Goal: Task Accomplishment & Management: Manage account settings

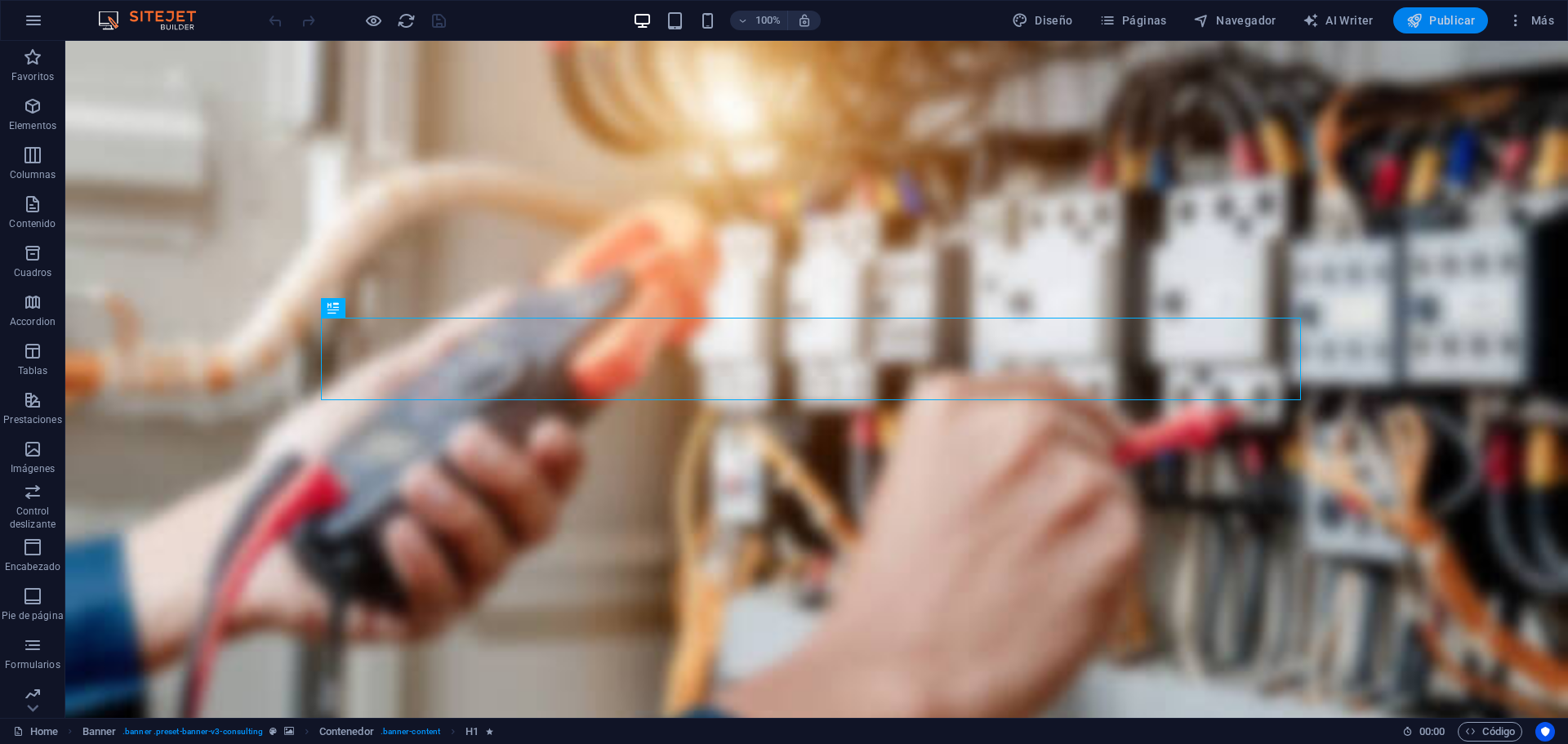
click at [1441, 18] on span "Publicar" at bounding box center [1441, 20] width 69 height 16
click at [1436, 18] on span "Publicar" at bounding box center [1441, 20] width 69 height 16
click at [1540, 25] on span "Más" at bounding box center [1531, 20] width 47 height 16
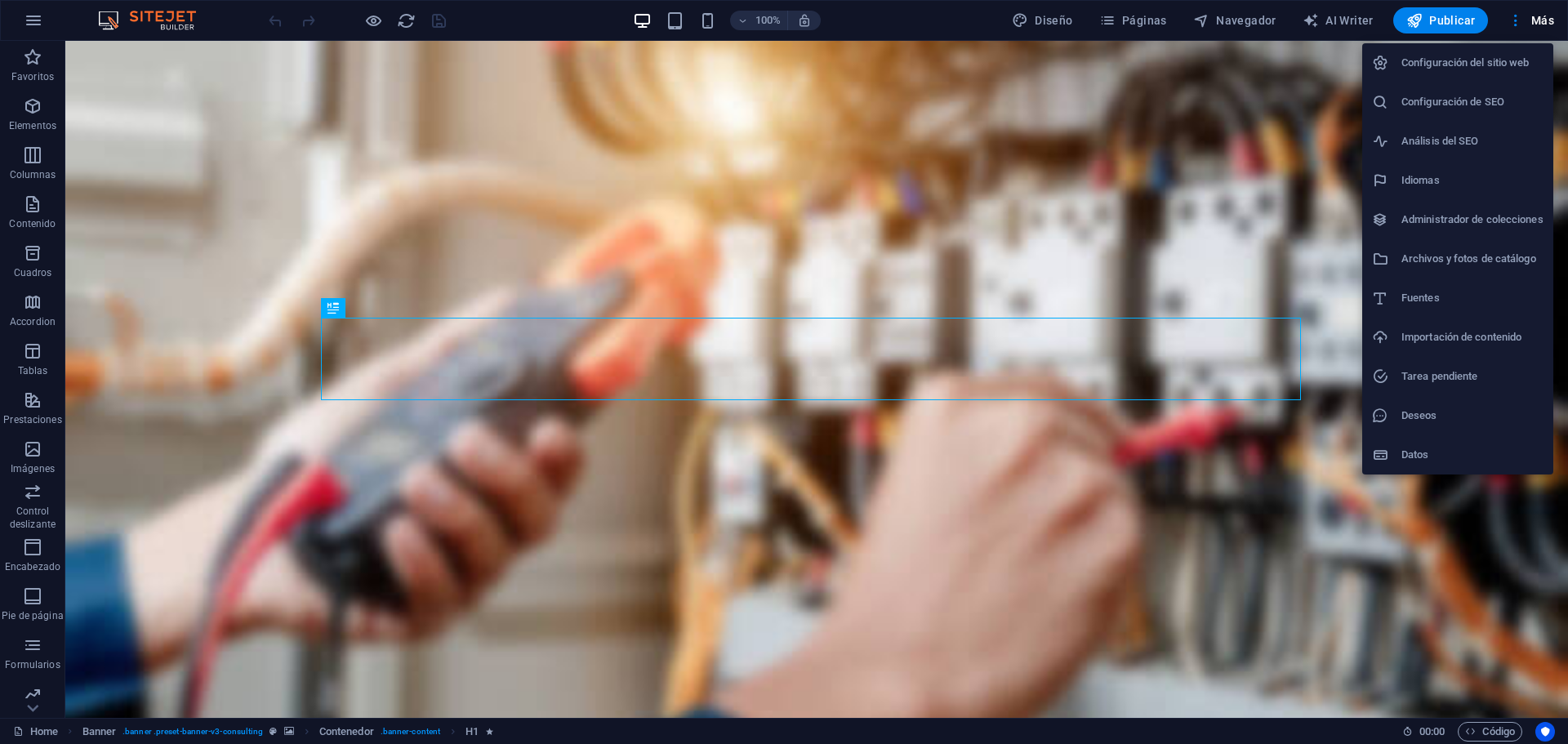
click at [1492, 58] on h6 "Configuración del sitio web" at bounding box center [1473, 62] width 142 height 19
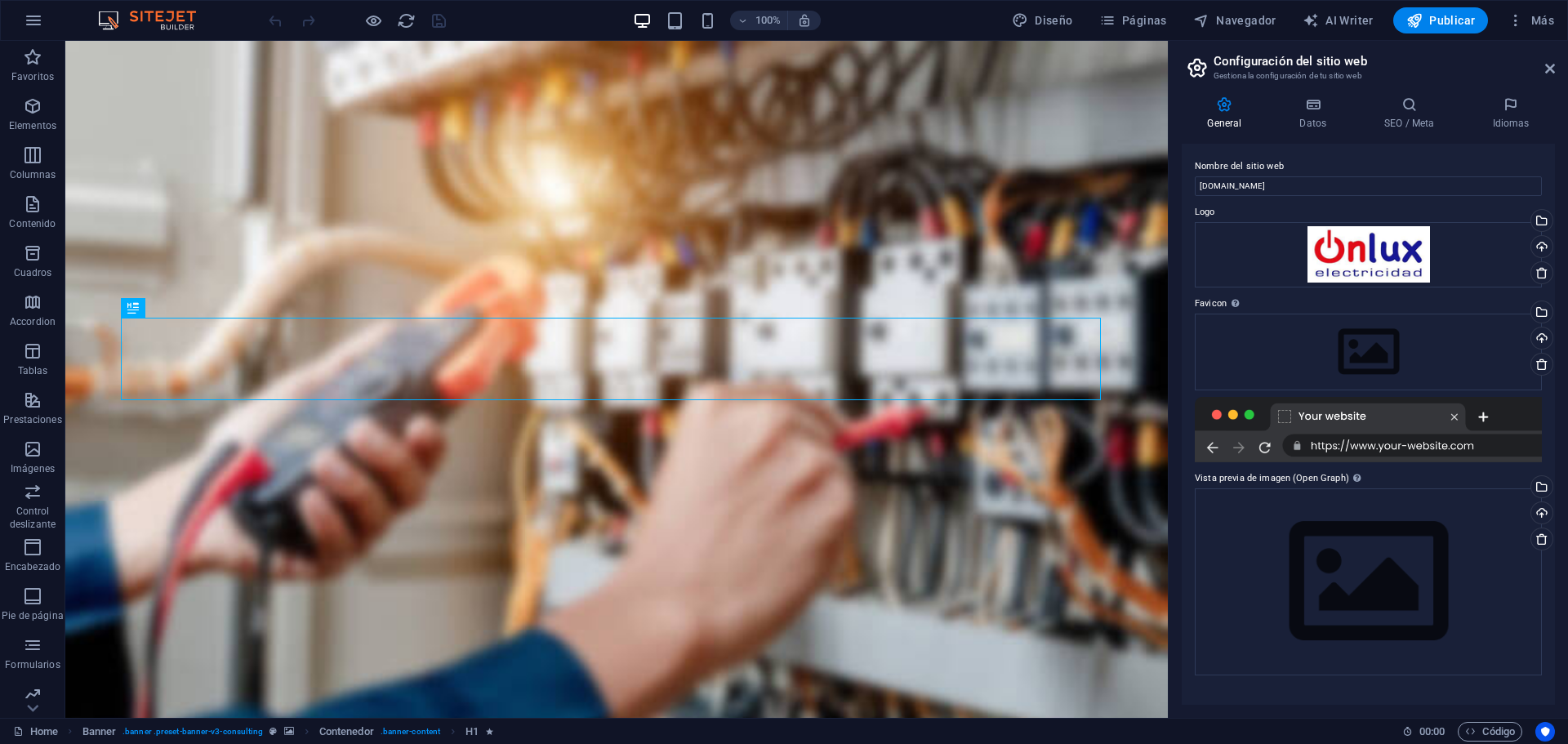
click at [1484, 444] on div at bounding box center [1368, 430] width 347 height 66
drag, startPoint x: 1479, startPoint y: 444, endPoint x: 1304, endPoint y: 440, distance: 175.0
click at [1304, 440] on div at bounding box center [1368, 430] width 347 height 66
click at [1311, 108] on icon at bounding box center [1313, 105] width 79 height 16
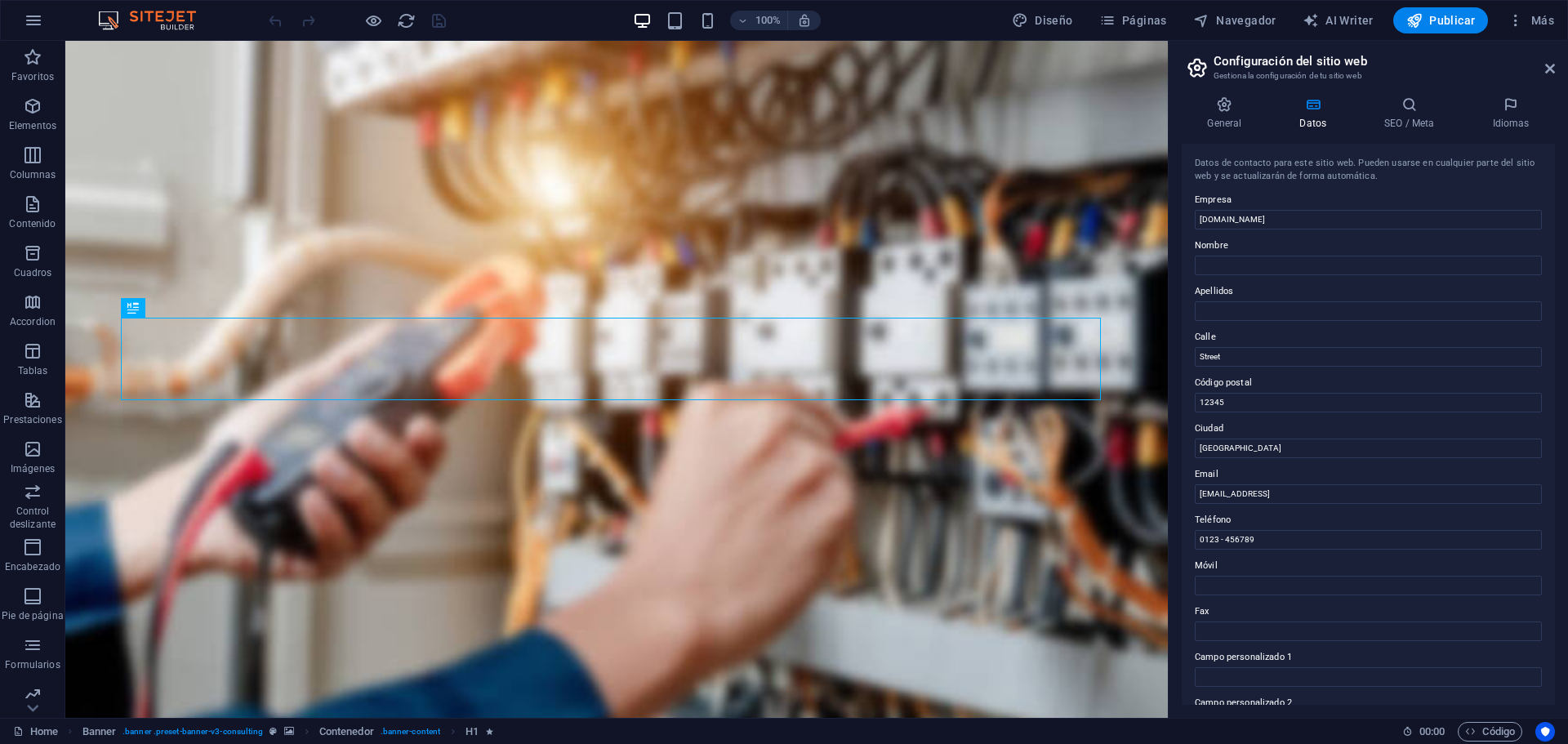
click at [1405, 93] on div "General Datos SEO / Meta Idiomas Nombre del sitio web onluxelectricidad.es Logo…" at bounding box center [1368, 400] width 399 height 634
click at [1409, 123] on h4 "SEO / Meta" at bounding box center [1413, 114] width 108 height 35
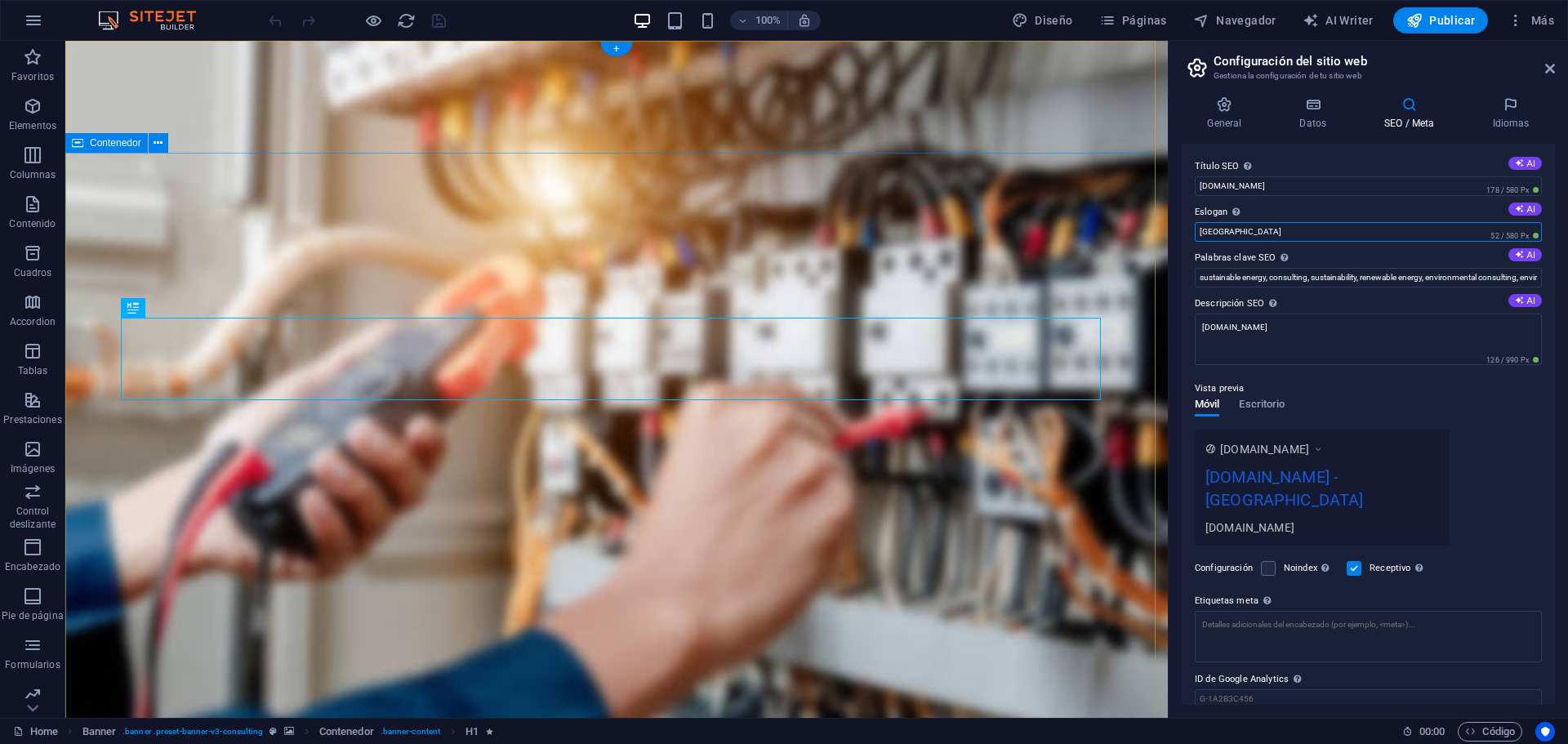
drag, startPoint x: 1310, startPoint y: 275, endPoint x: 1141, endPoint y: 238, distance: 173.0
click at [1228, 236] on input "Berlin" at bounding box center [1368, 231] width 347 height 19
type input "B"
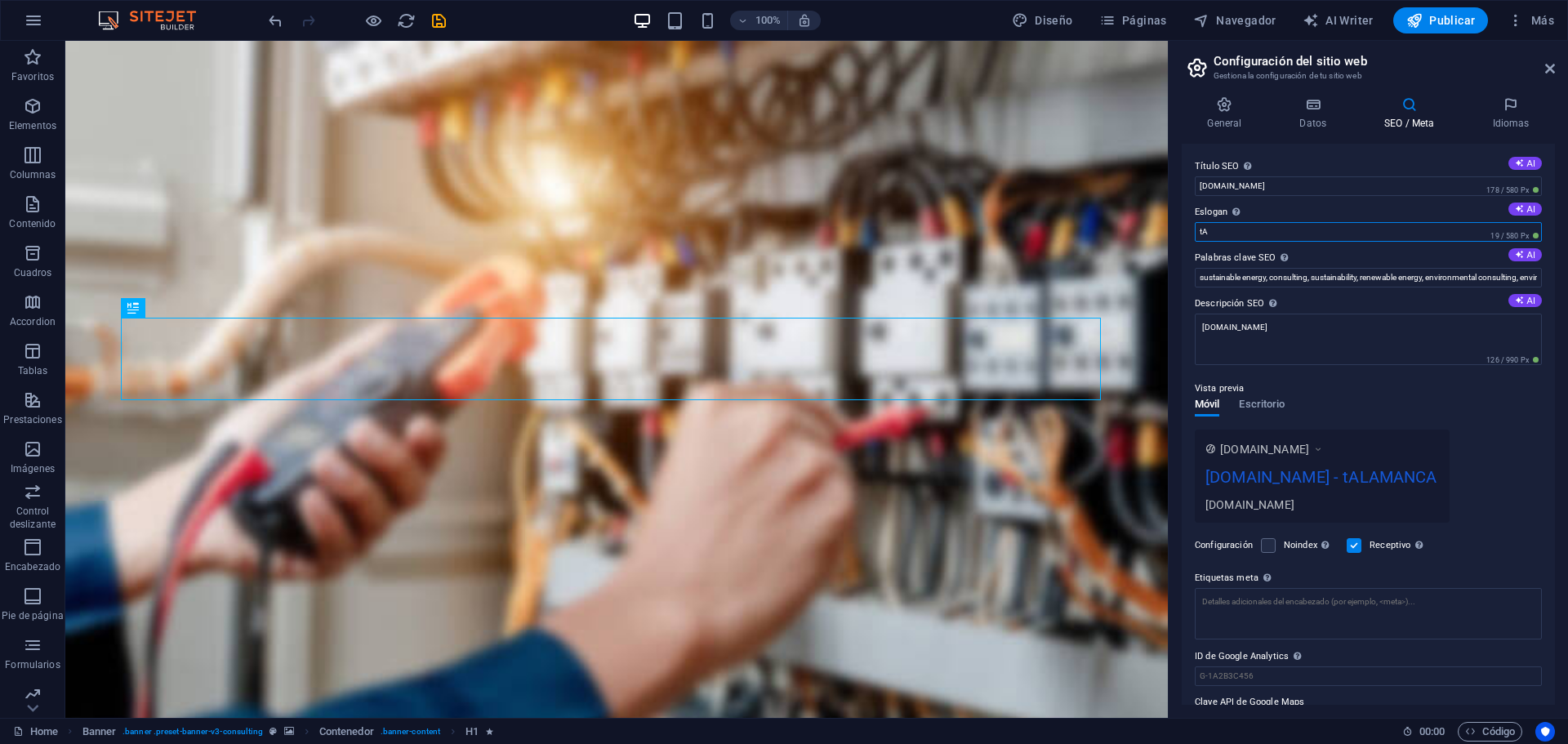
type input "t"
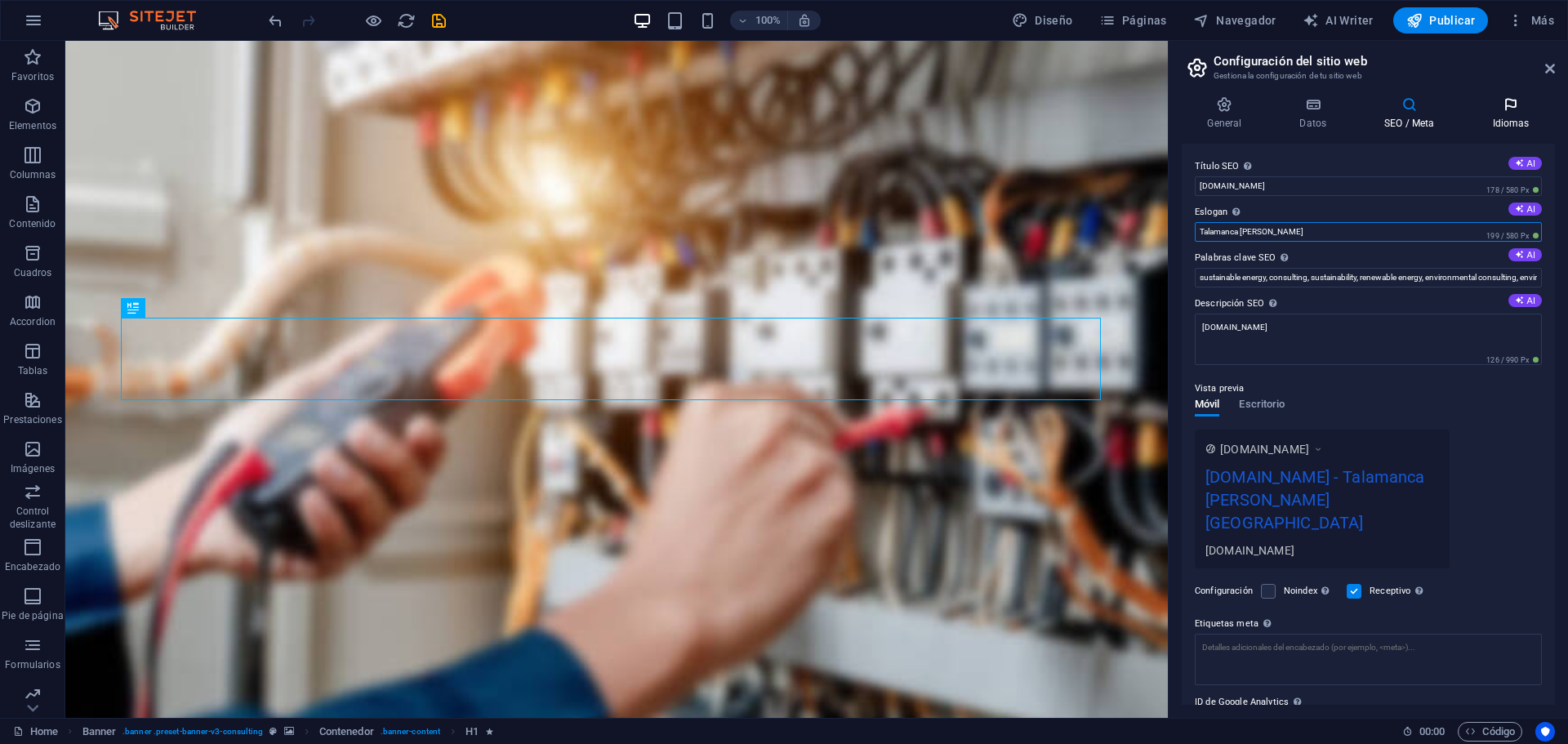
type input "Talamanca de Jarama"
click at [1526, 107] on icon at bounding box center [1510, 105] width 89 height 16
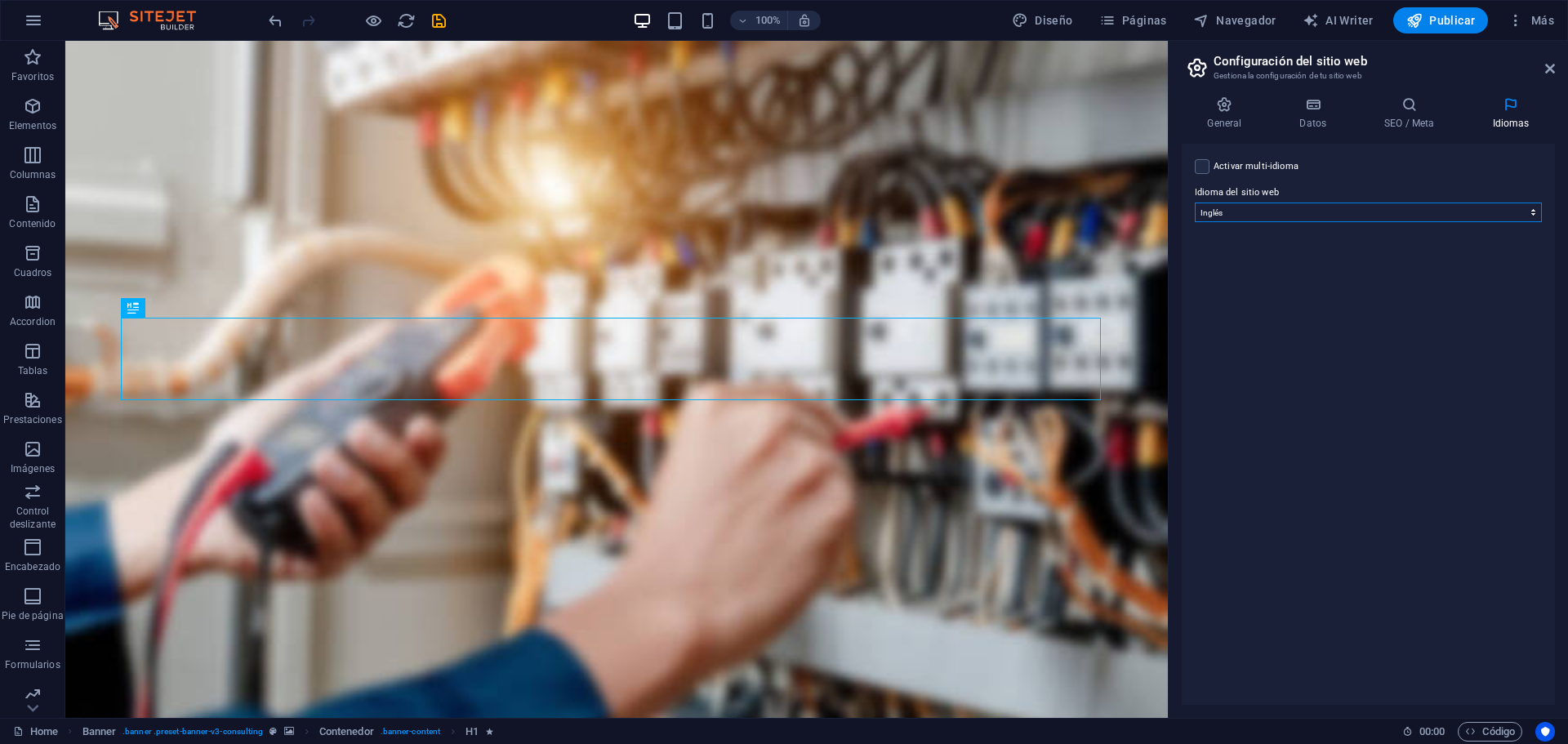
click at [1520, 210] on select "Abkhazian Afar Afrikaans Akan Albanés Alemán Amharic Árabe Aragonese Armenian A…" at bounding box center [1368, 212] width 347 height 19
select select "44"
click at [1194, 203] on select "Abkhazian Afar Afrikaans Akan Albanés Alemán Amharic Árabe Aragonese Armenian A…" at bounding box center [1368, 212] width 347 height 19
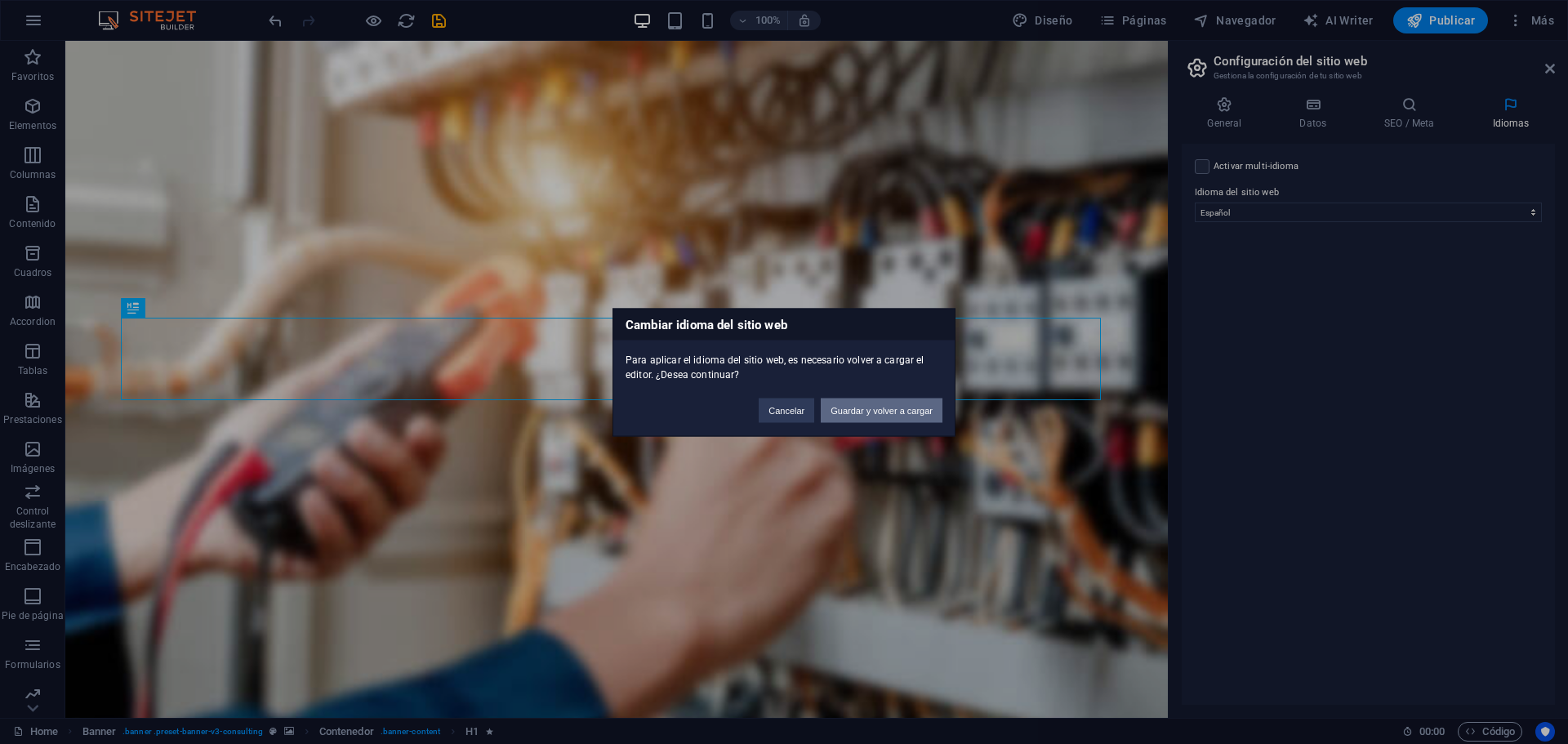
drag, startPoint x: 853, startPoint y: 414, endPoint x: 787, endPoint y: 372, distance: 78.2
click at [853, 413] on button "Guardar y volver a cargar" at bounding box center [881, 410] width 121 height 25
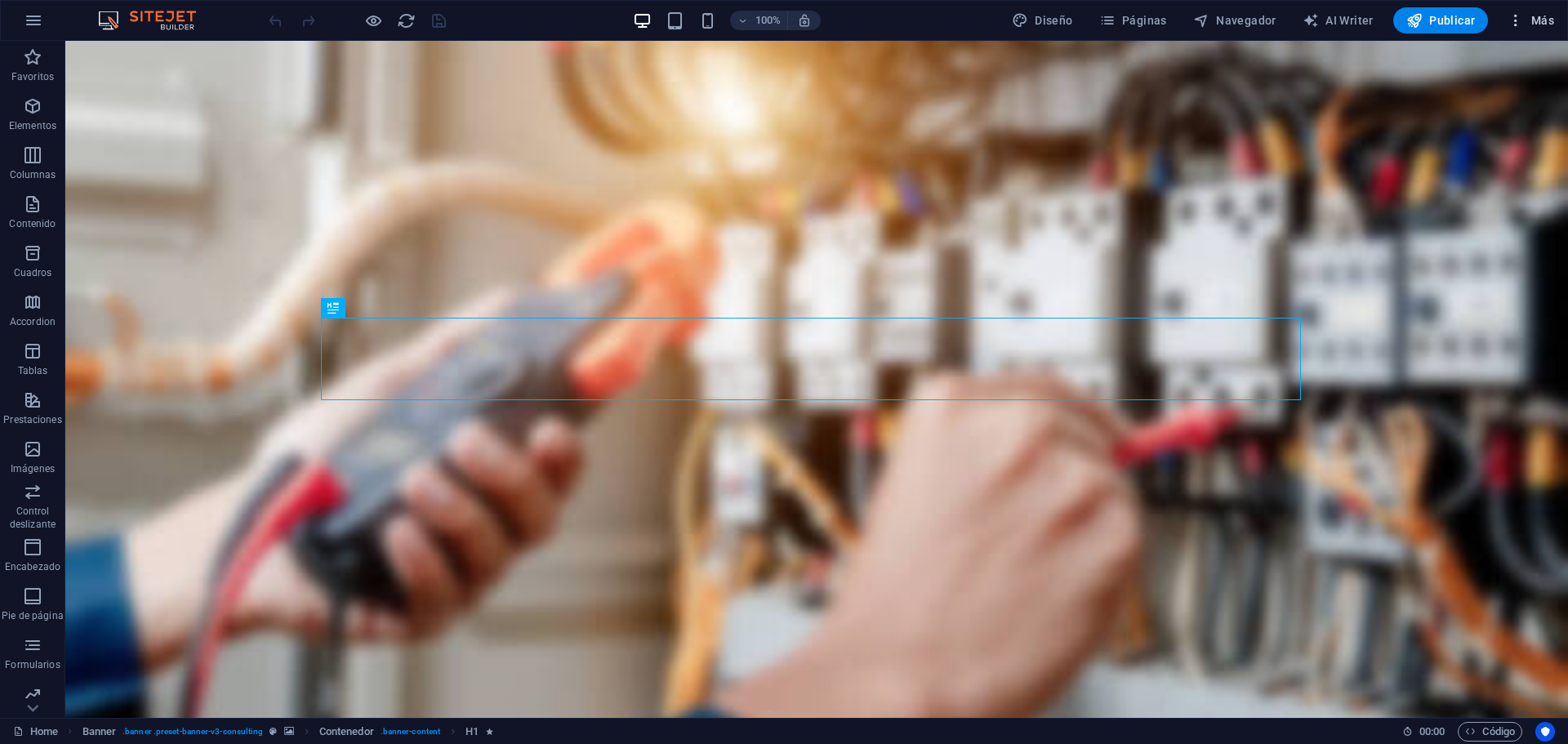
click at [1533, 13] on span "Más" at bounding box center [1531, 20] width 47 height 16
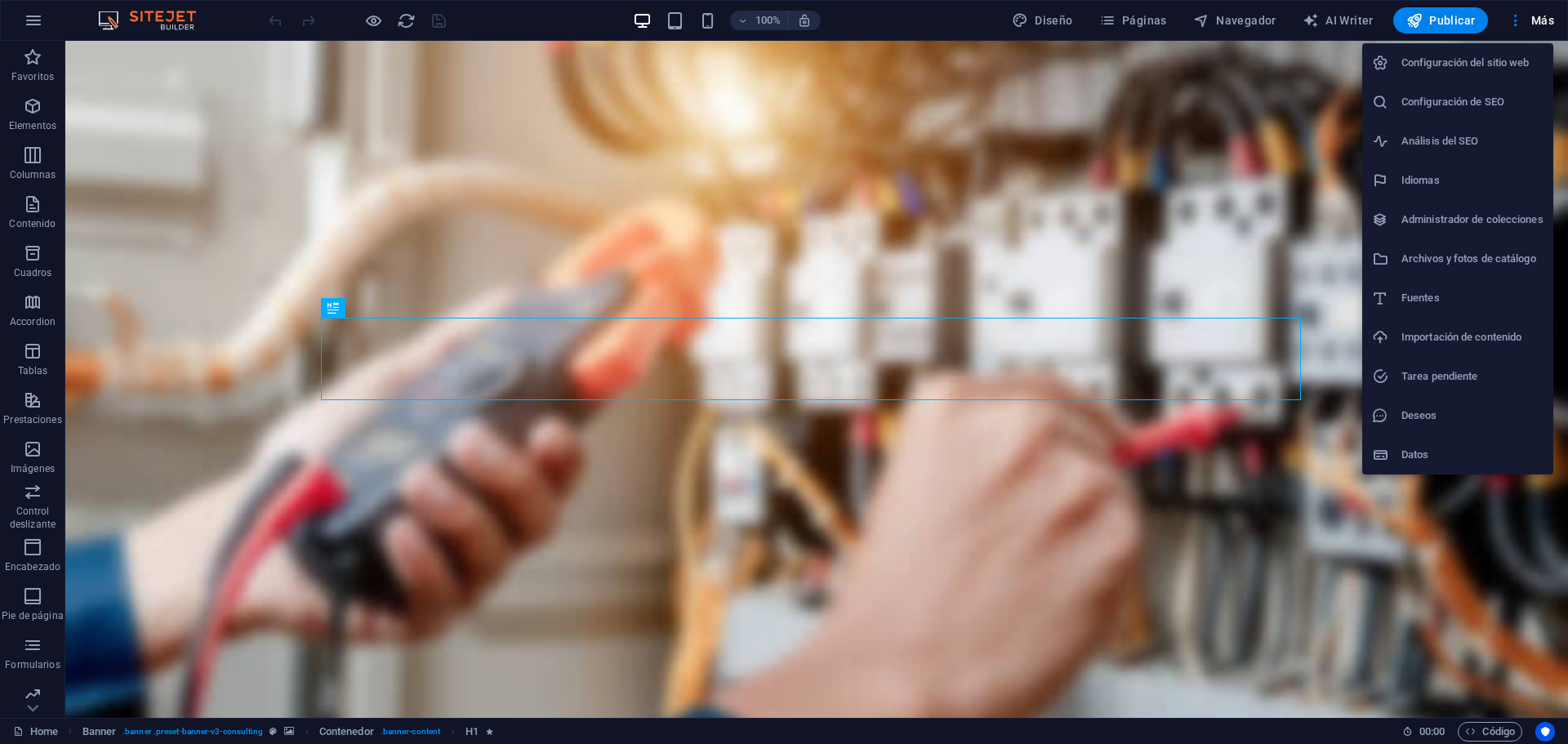
click at [1486, 68] on h6 "Configuración del sitio web" at bounding box center [1473, 62] width 142 height 19
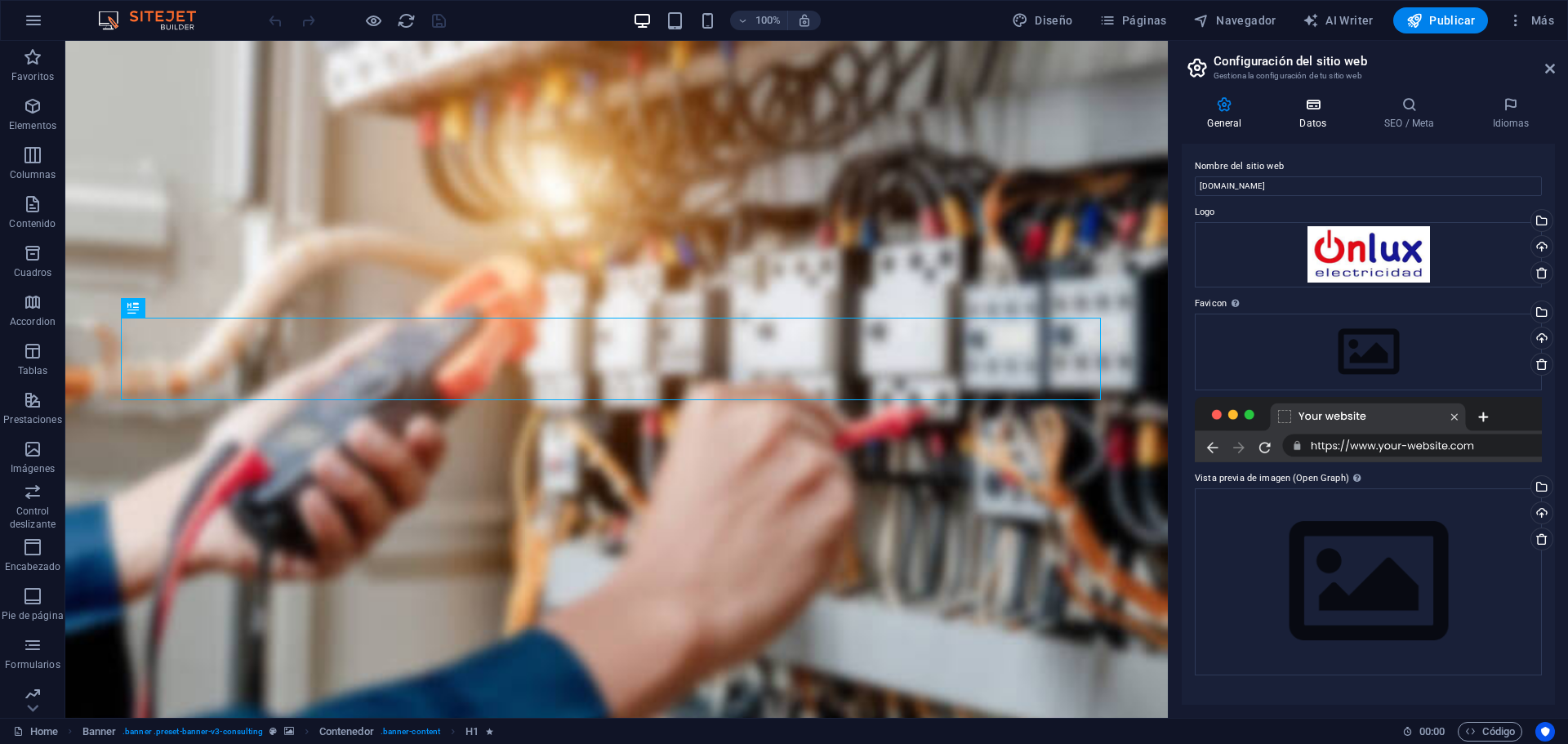
click at [1321, 100] on icon at bounding box center [1313, 105] width 79 height 16
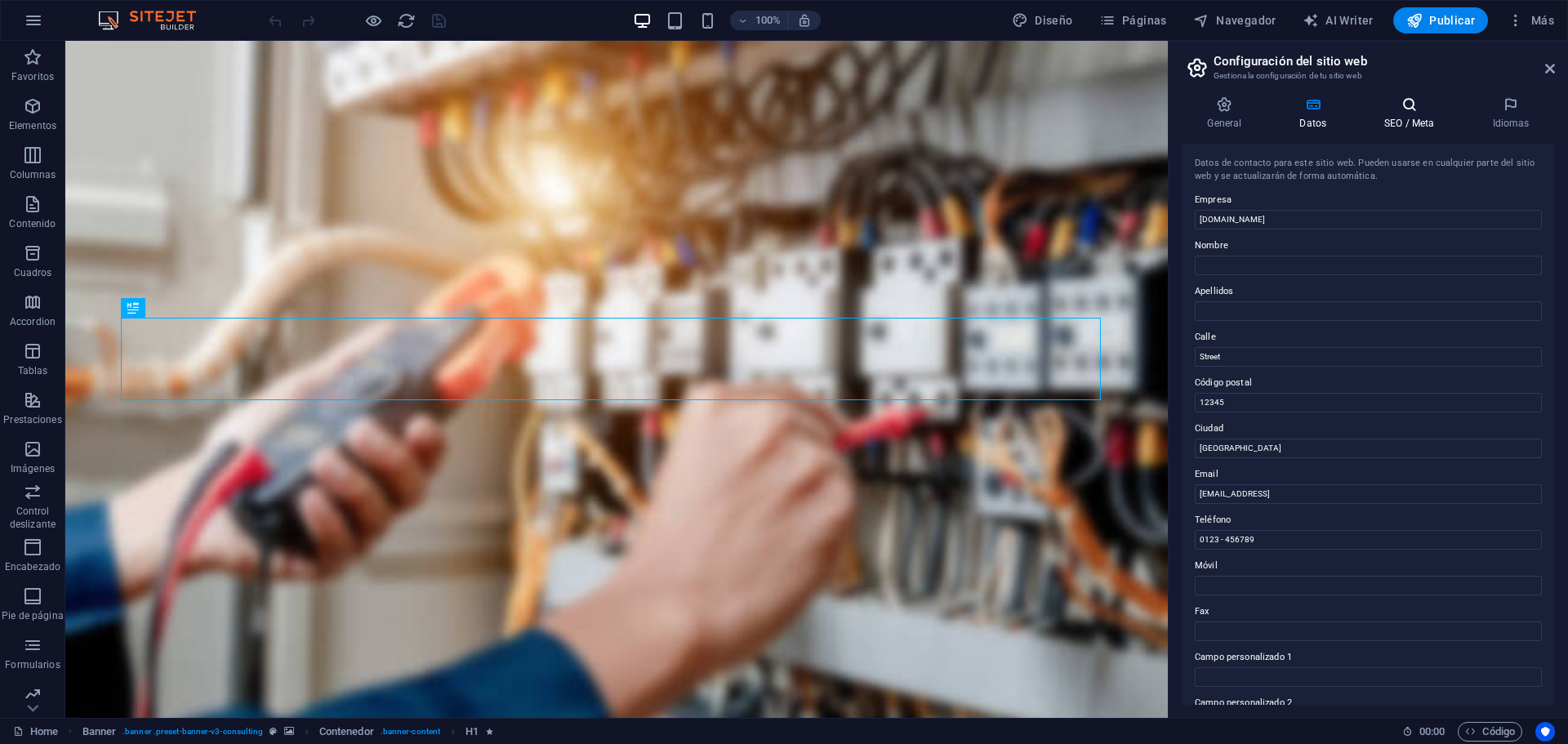
click at [1403, 119] on h4 "SEO / Meta" at bounding box center [1413, 114] width 108 height 35
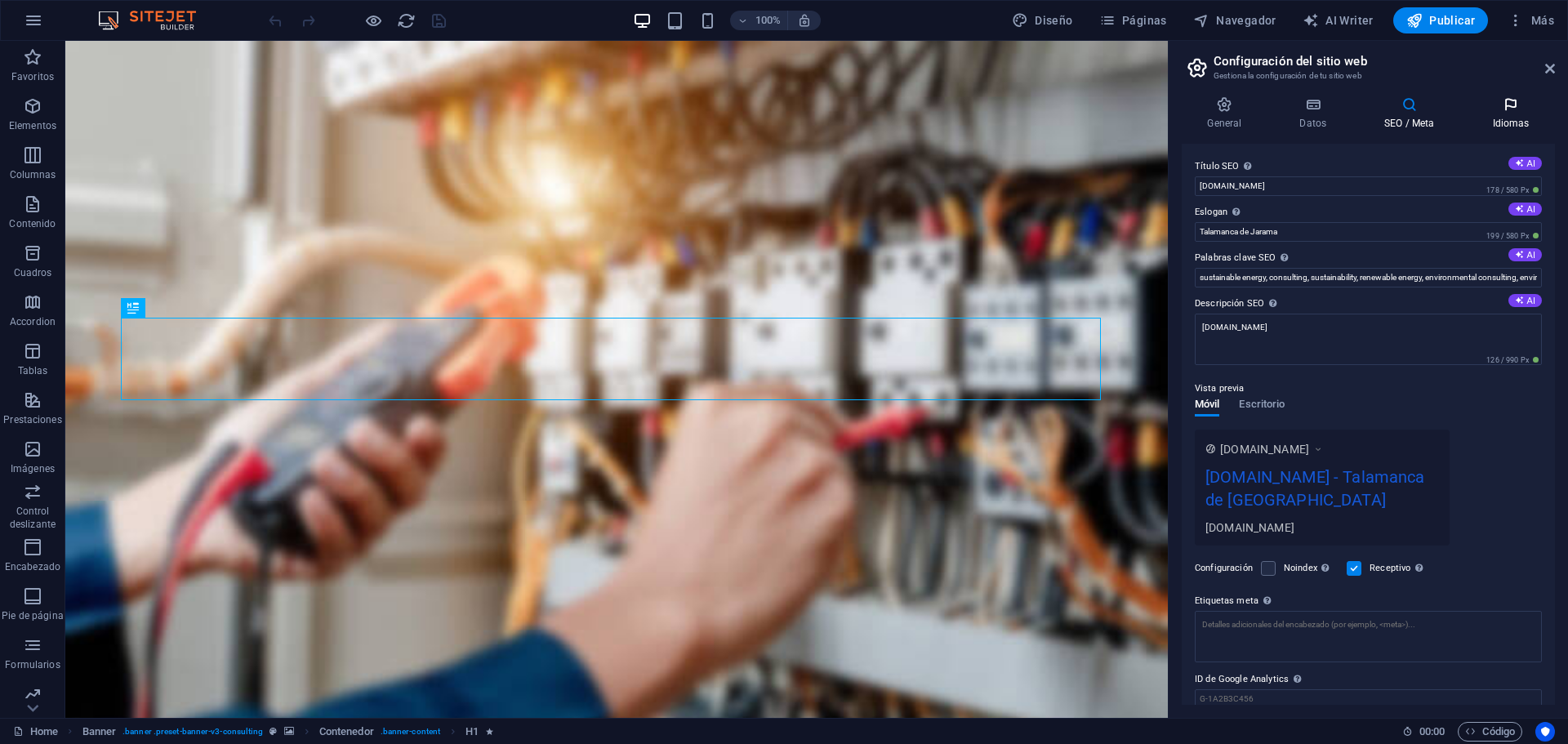
click at [1514, 114] on h4 "Idiomas" at bounding box center [1510, 114] width 89 height 35
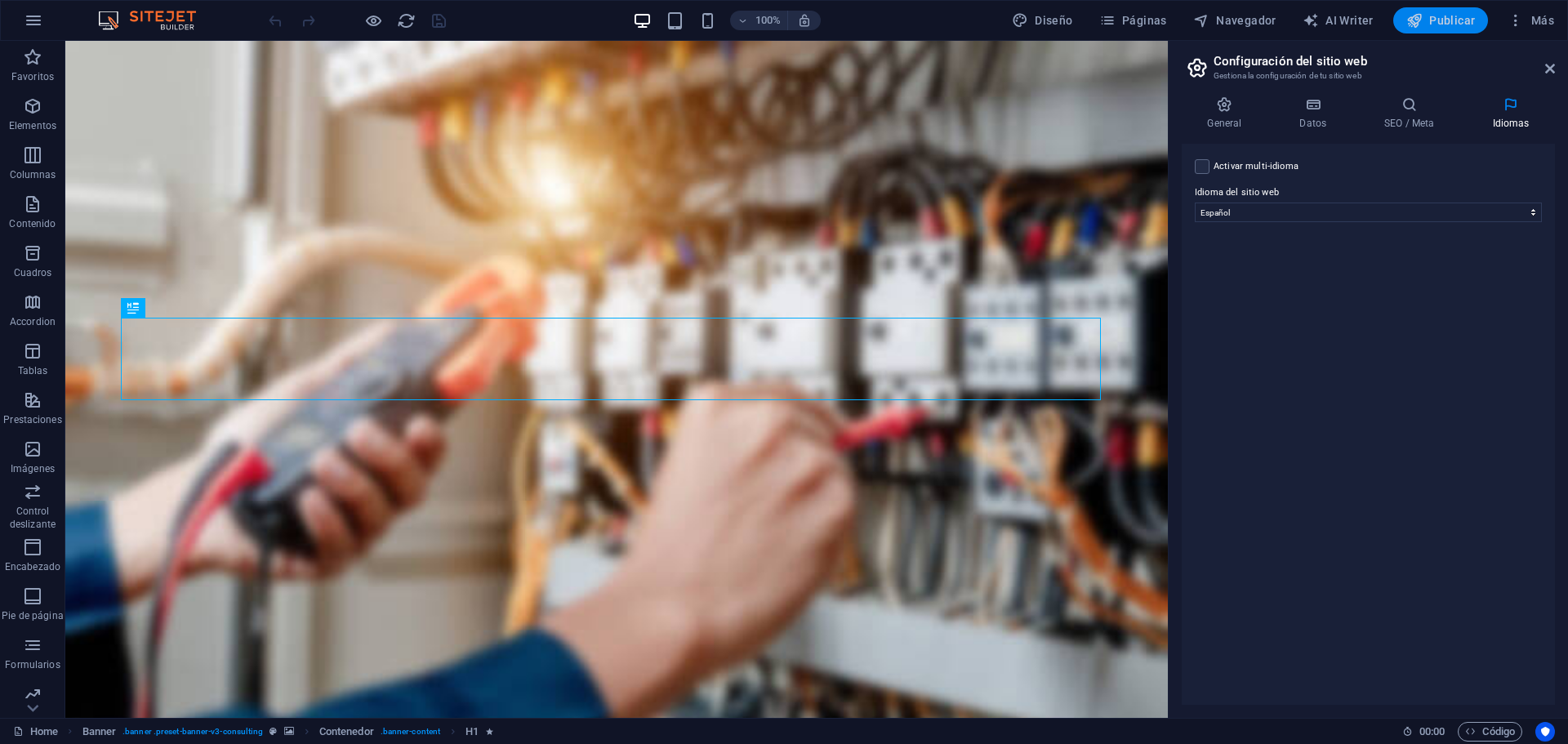
click at [1471, 25] on span "Publicar" at bounding box center [1441, 20] width 69 height 16
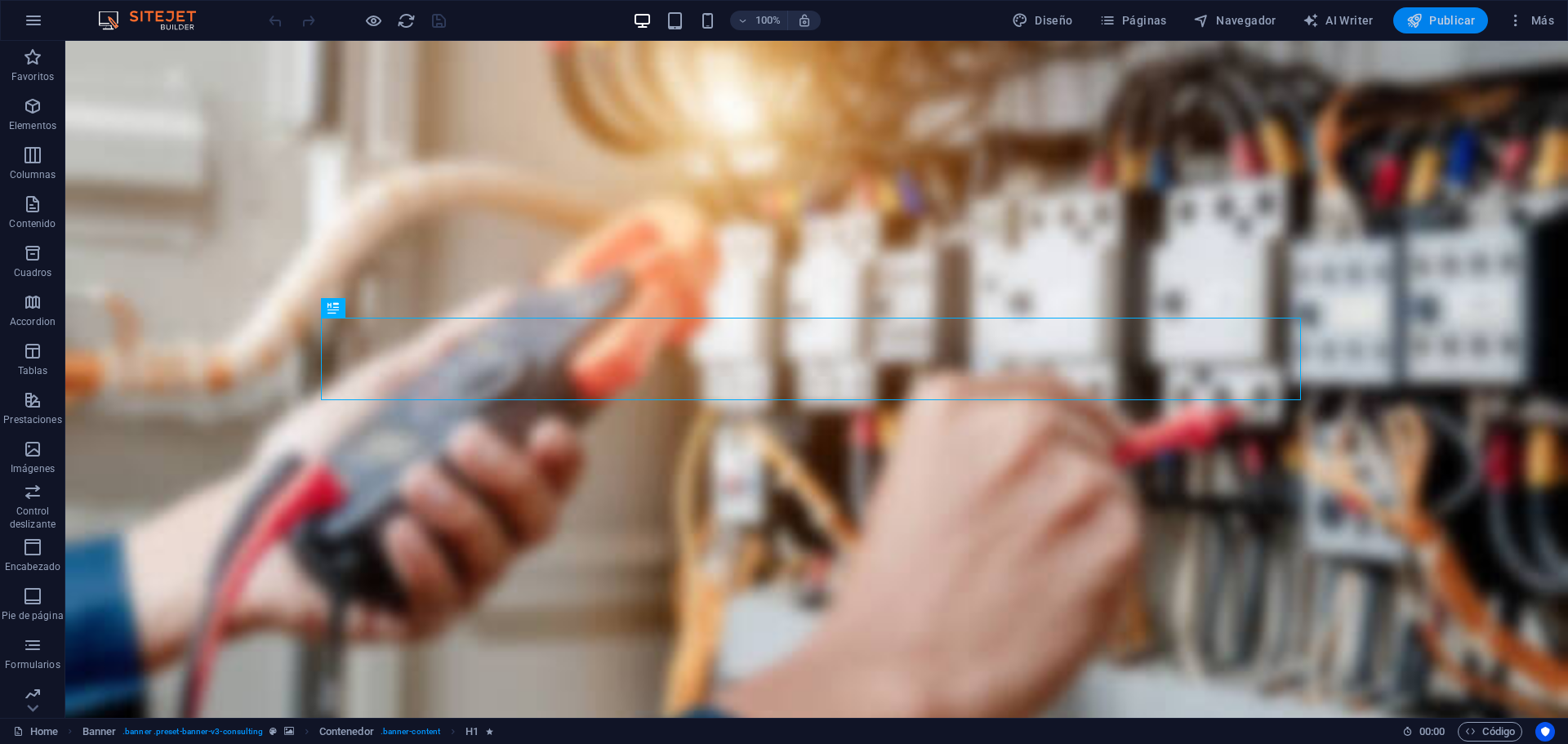
click at [1434, 14] on span "Publicar" at bounding box center [1441, 20] width 69 height 16
click at [1142, 14] on span "Páginas" at bounding box center [1133, 20] width 68 height 16
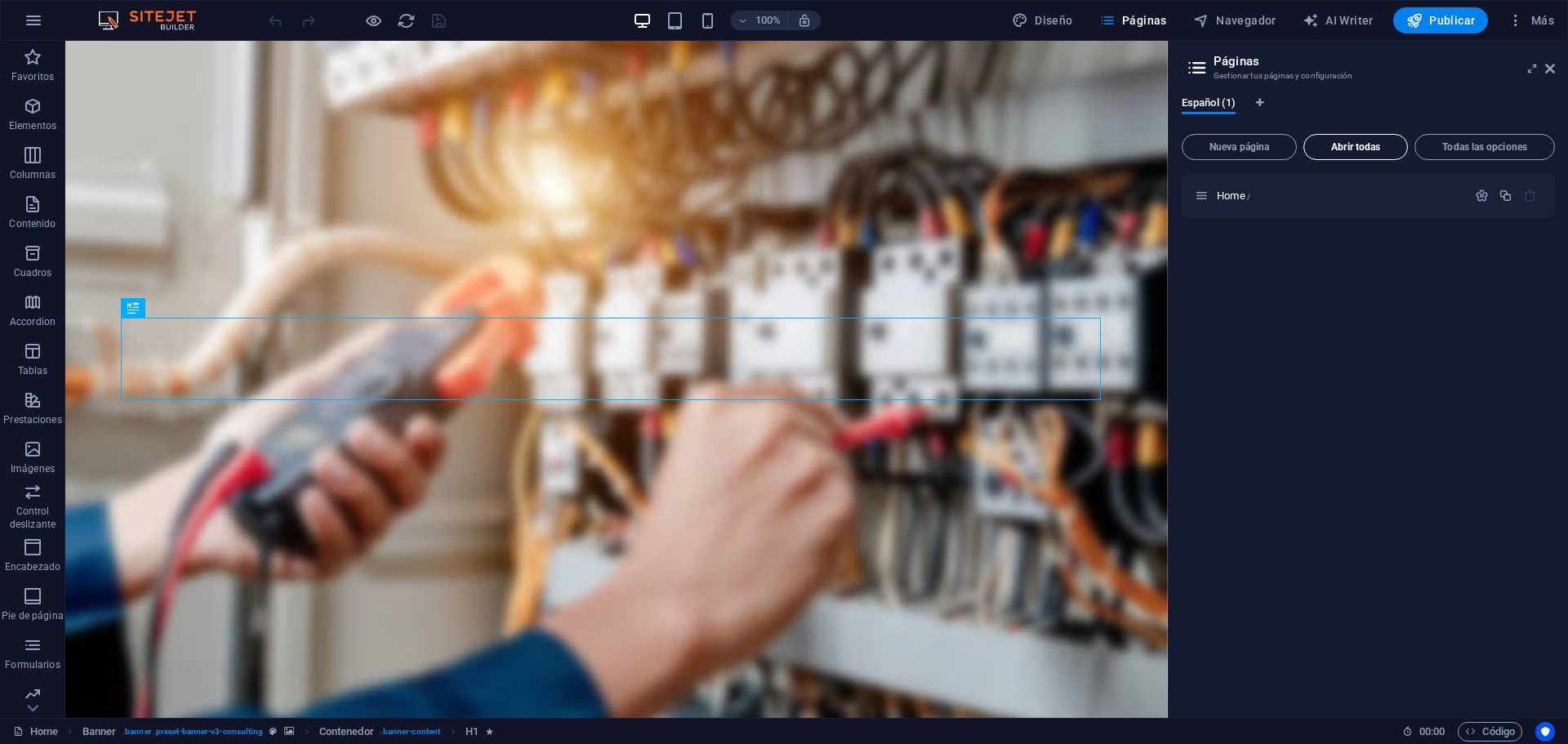
click at [1341, 157] on button "Abrir todas" at bounding box center [1355, 147] width 104 height 26
click at [1218, 198] on span "Home /" at bounding box center [1234, 194] width 34 height 12
click at [1198, 199] on icon at bounding box center [1201, 195] width 14 height 14
click at [1204, 104] on span "Español (1)" at bounding box center [1208, 104] width 54 height 23
click at [1264, 100] on icon "Pestañas de idiomas" at bounding box center [1259, 102] width 7 height 10
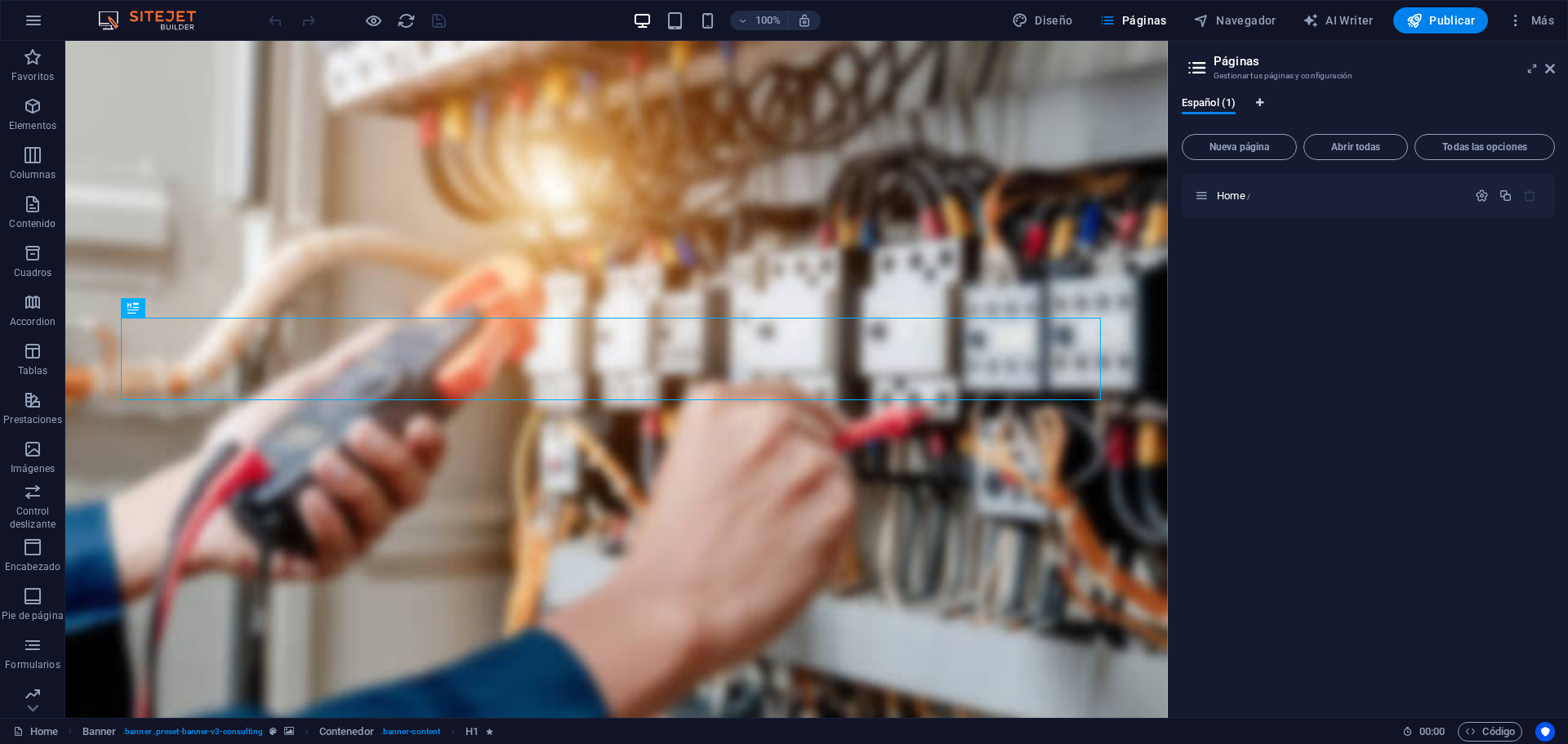
select select "44"
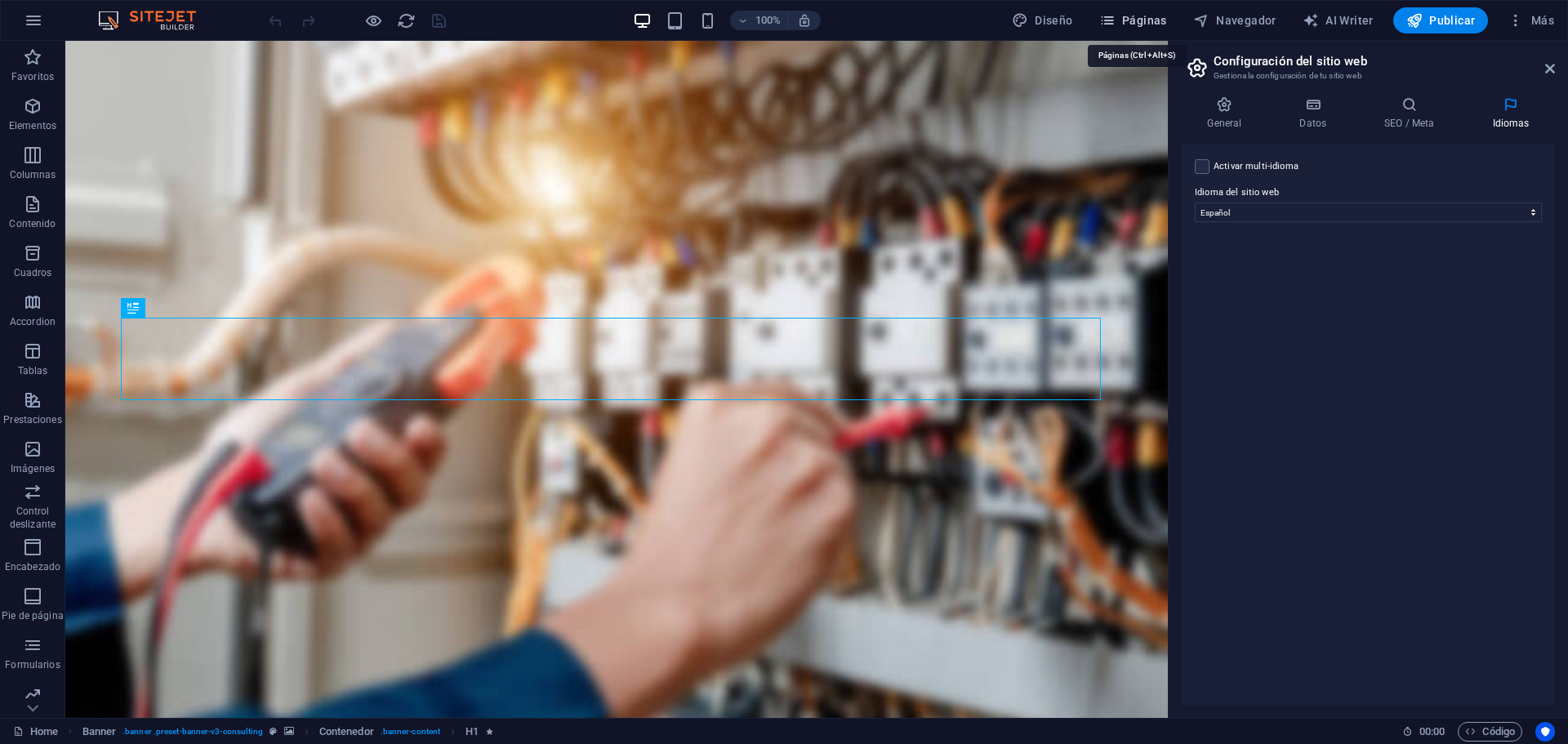
click at [1142, 18] on span "Páginas" at bounding box center [1133, 20] width 68 height 16
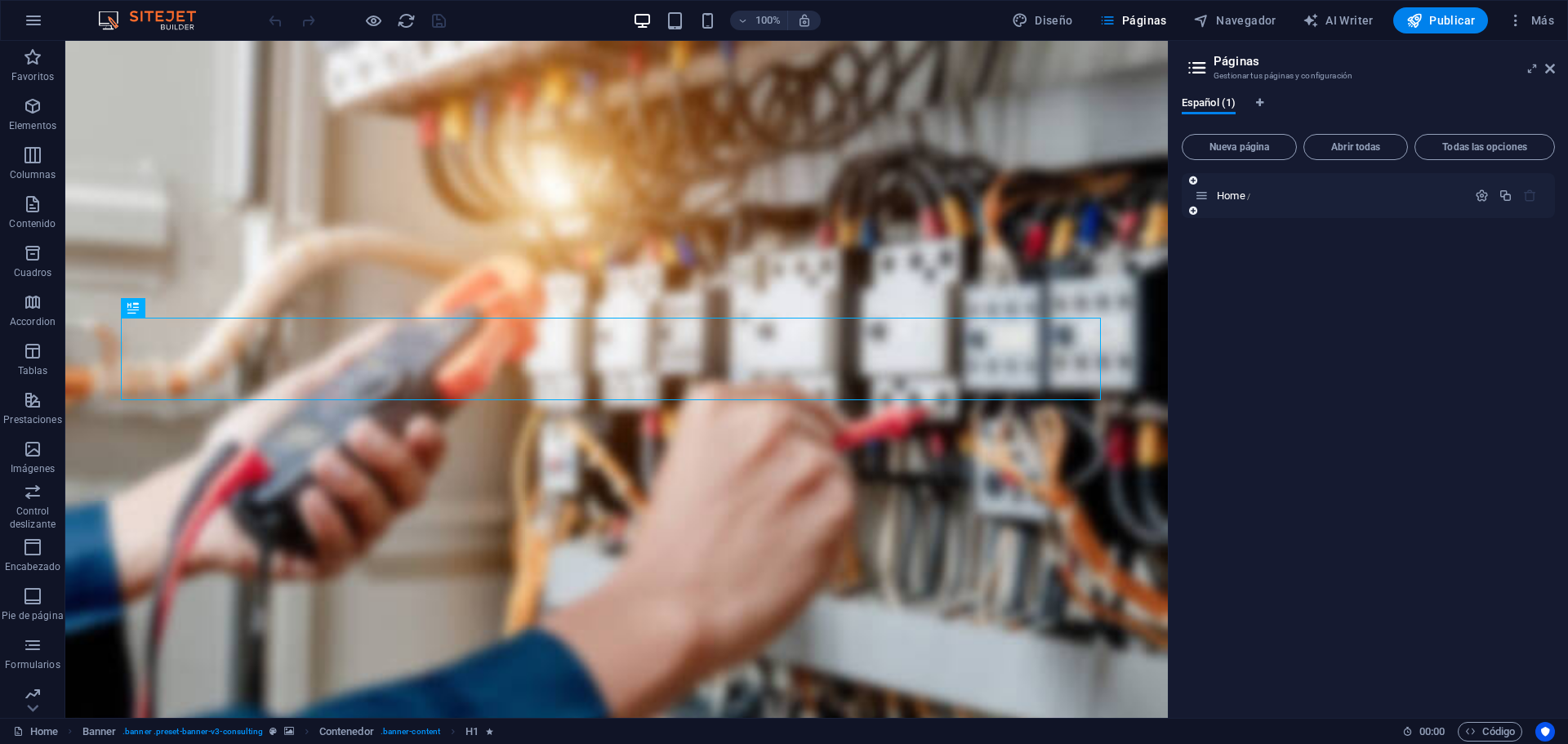
click at [1194, 212] on icon at bounding box center [1193, 210] width 8 height 10
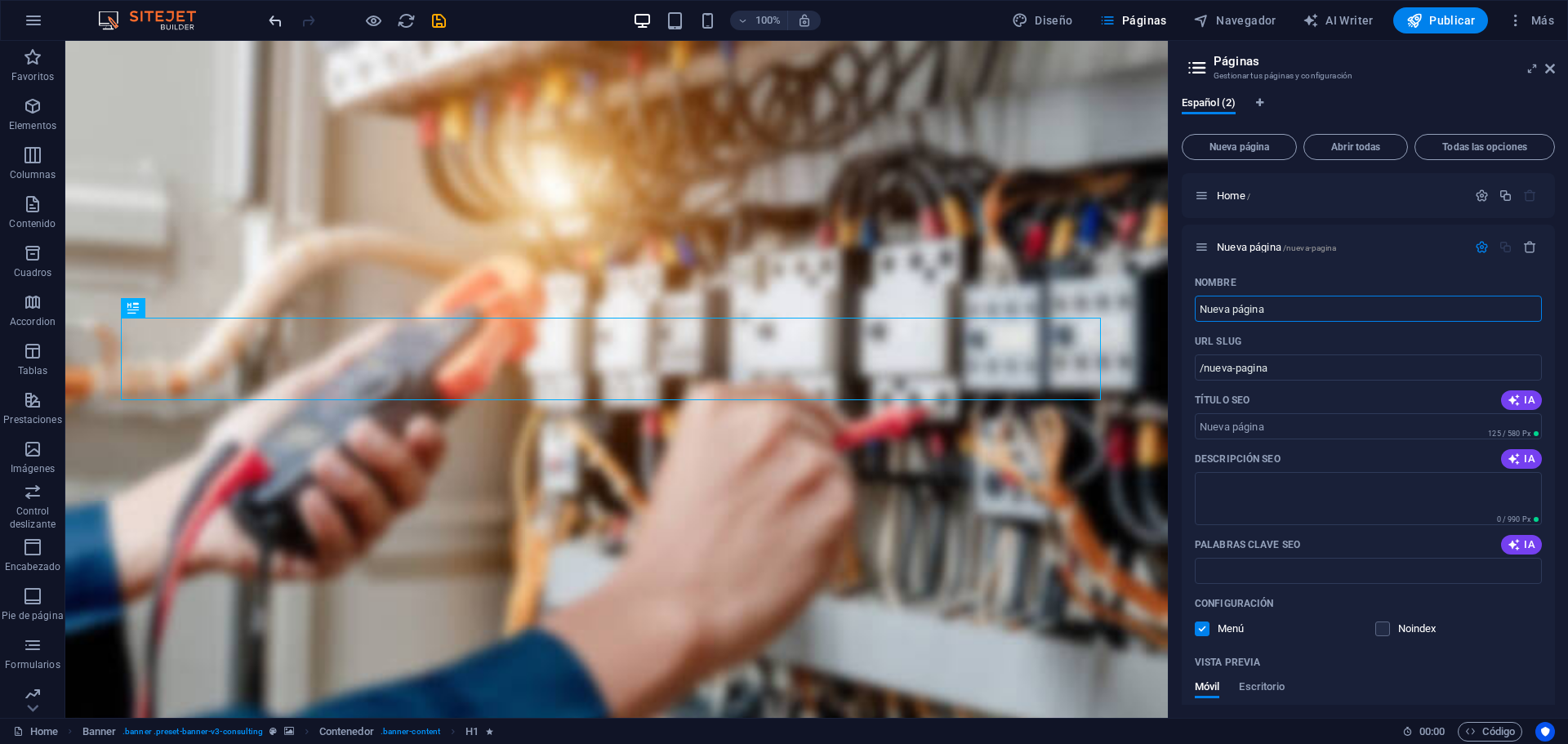
click at [273, 28] on icon "undo" at bounding box center [276, 21] width 19 height 19
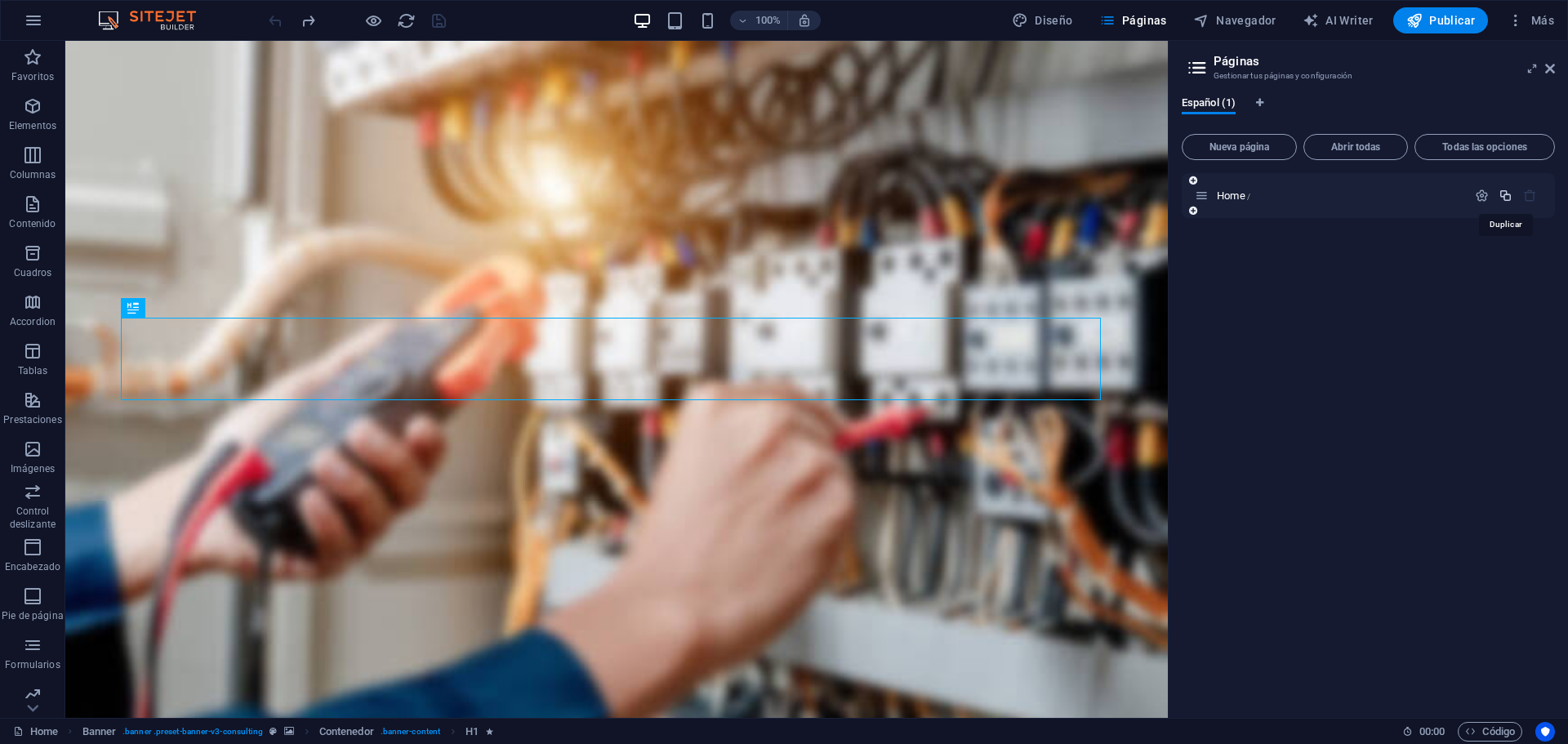
click at [1506, 196] on icon "button" at bounding box center [1505, 195] width 14 height 14
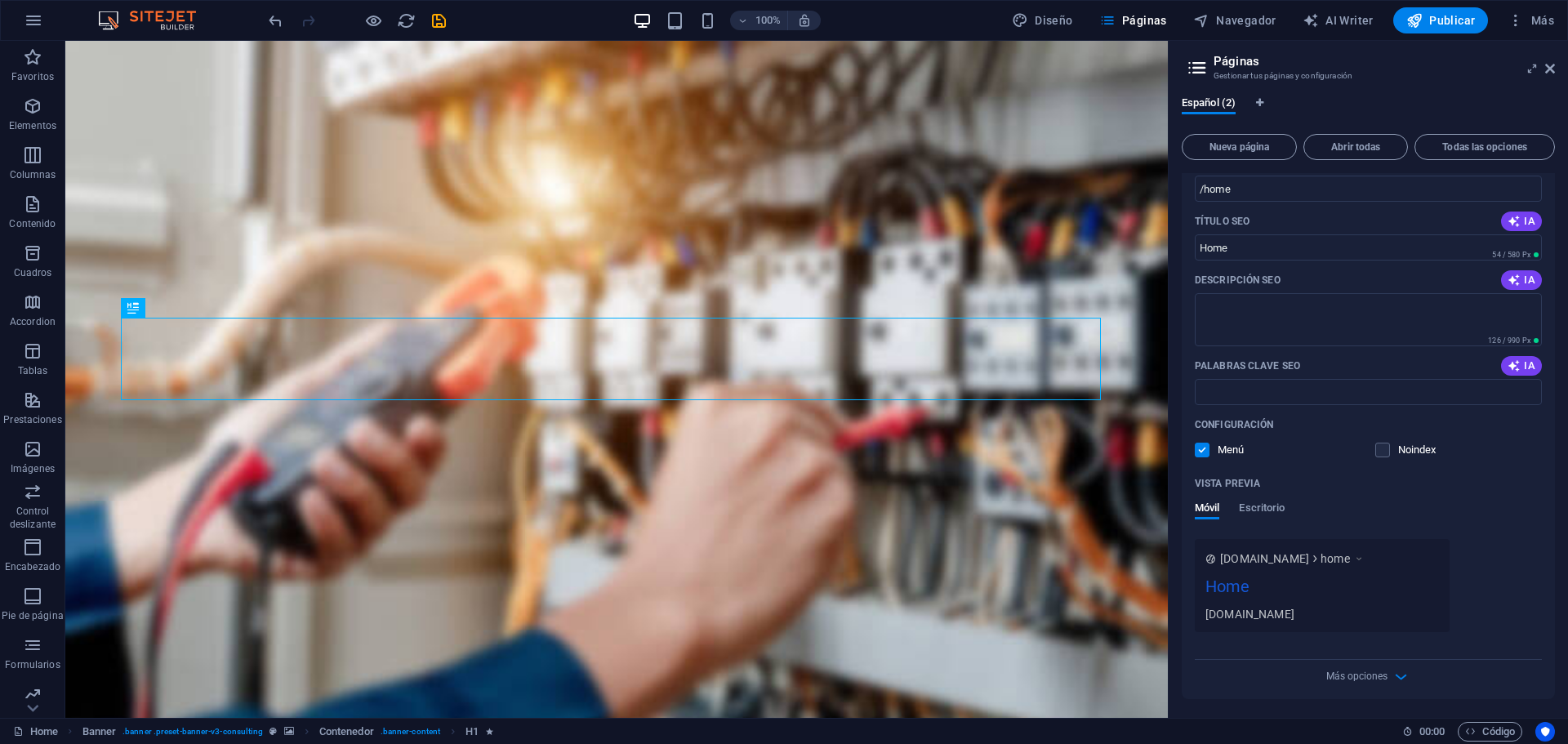
scroll to position [180, 0]
click at [1384, 684] on div "Más opciones" at bounding box center [1368, 672] width 347 height 26
click at [1384, 675] on span "Más opciones" at bounding box center [1356, 675] width 61 height 12
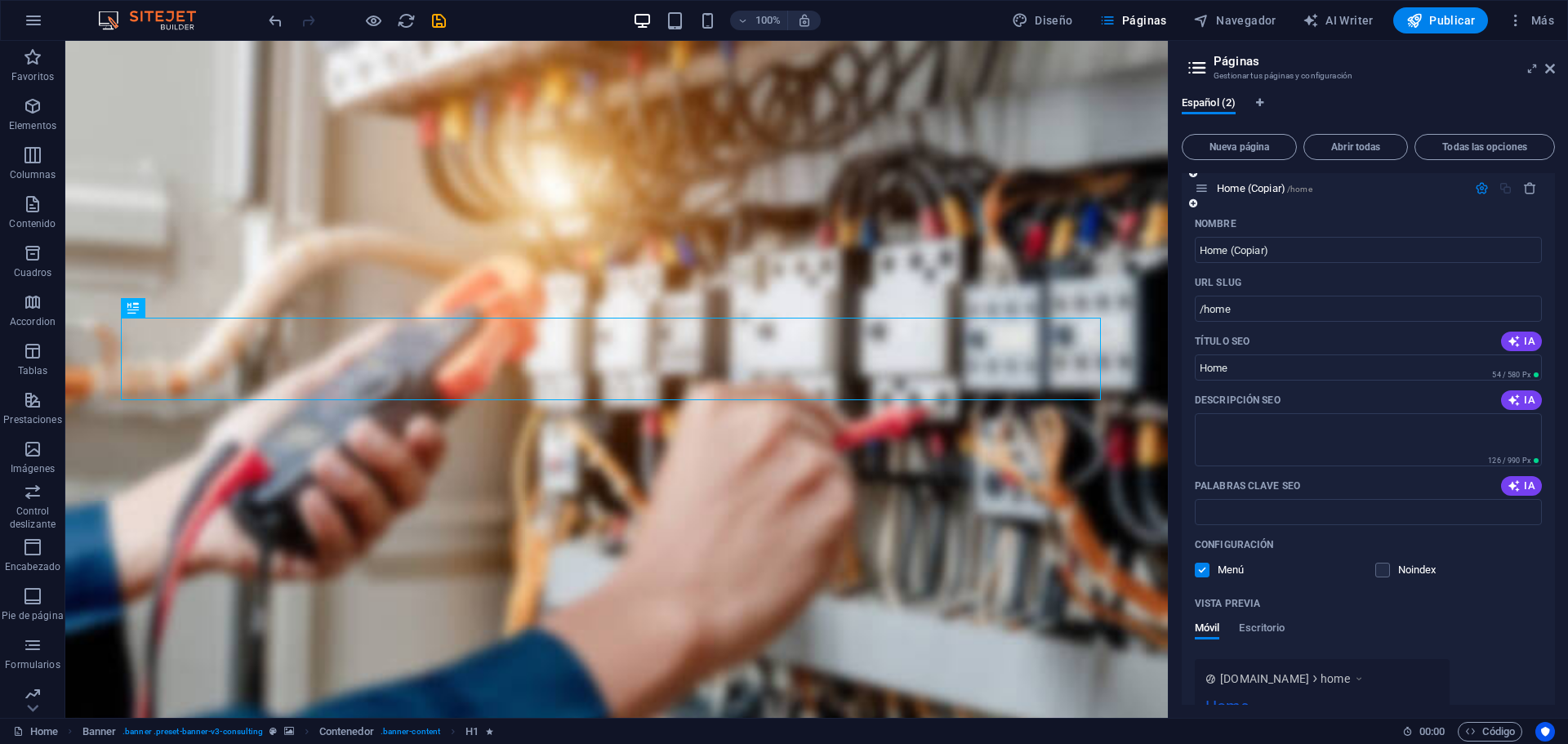
scroll to position [0, 0]
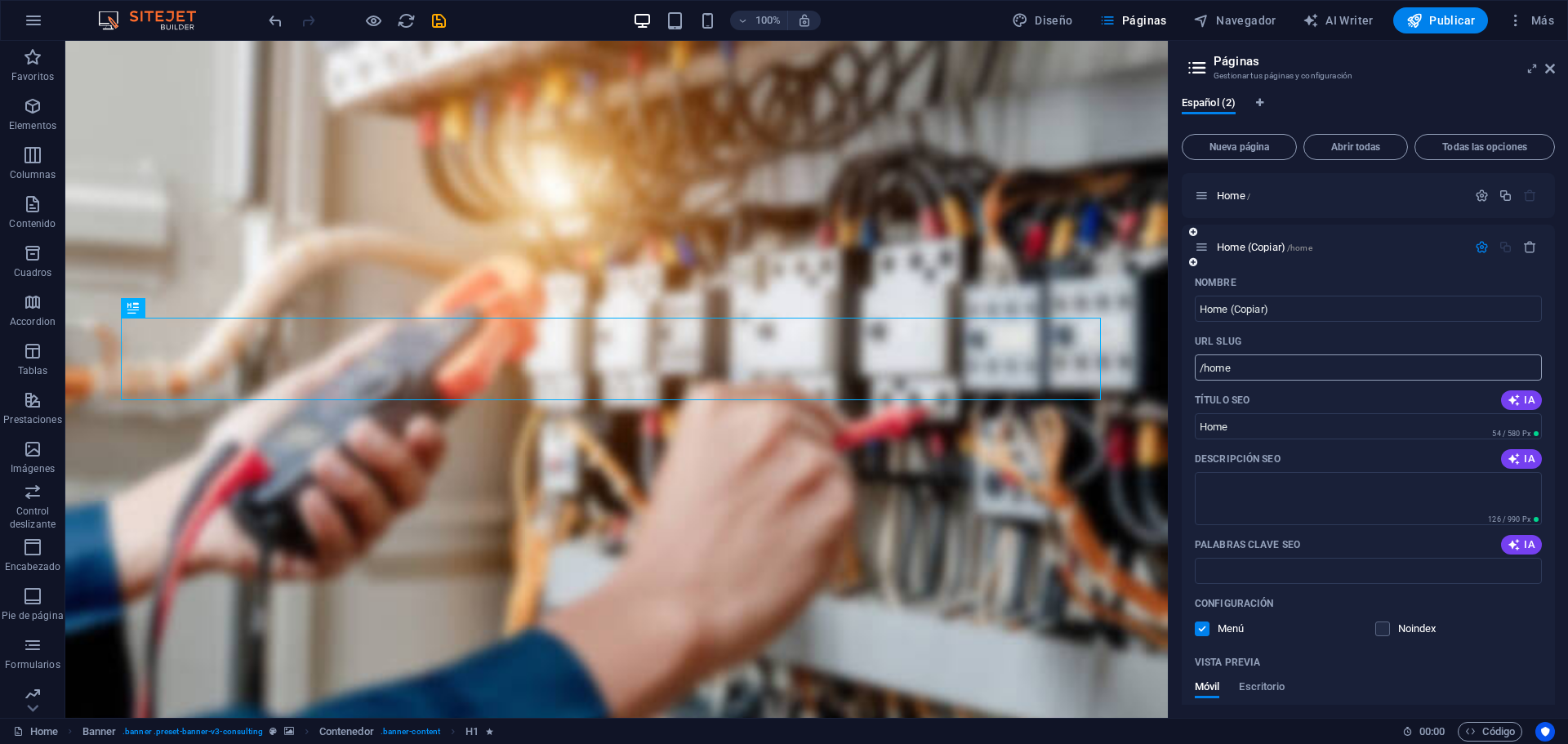
click at [1256, 374] on input "/home" at bounding box center [1368, 367] width 347 height 26
click at [1211, 316] on input "Home (Copiar)" at bounding box center [1368, 309] width 347 height 26
type input "403"
click at [1222, 373] on input "/home" at bounding box center [1368, 367] width 347 height 26
click at [1267, 374] on input "/home" at bounding box center [1368, 367] width 347 height 26
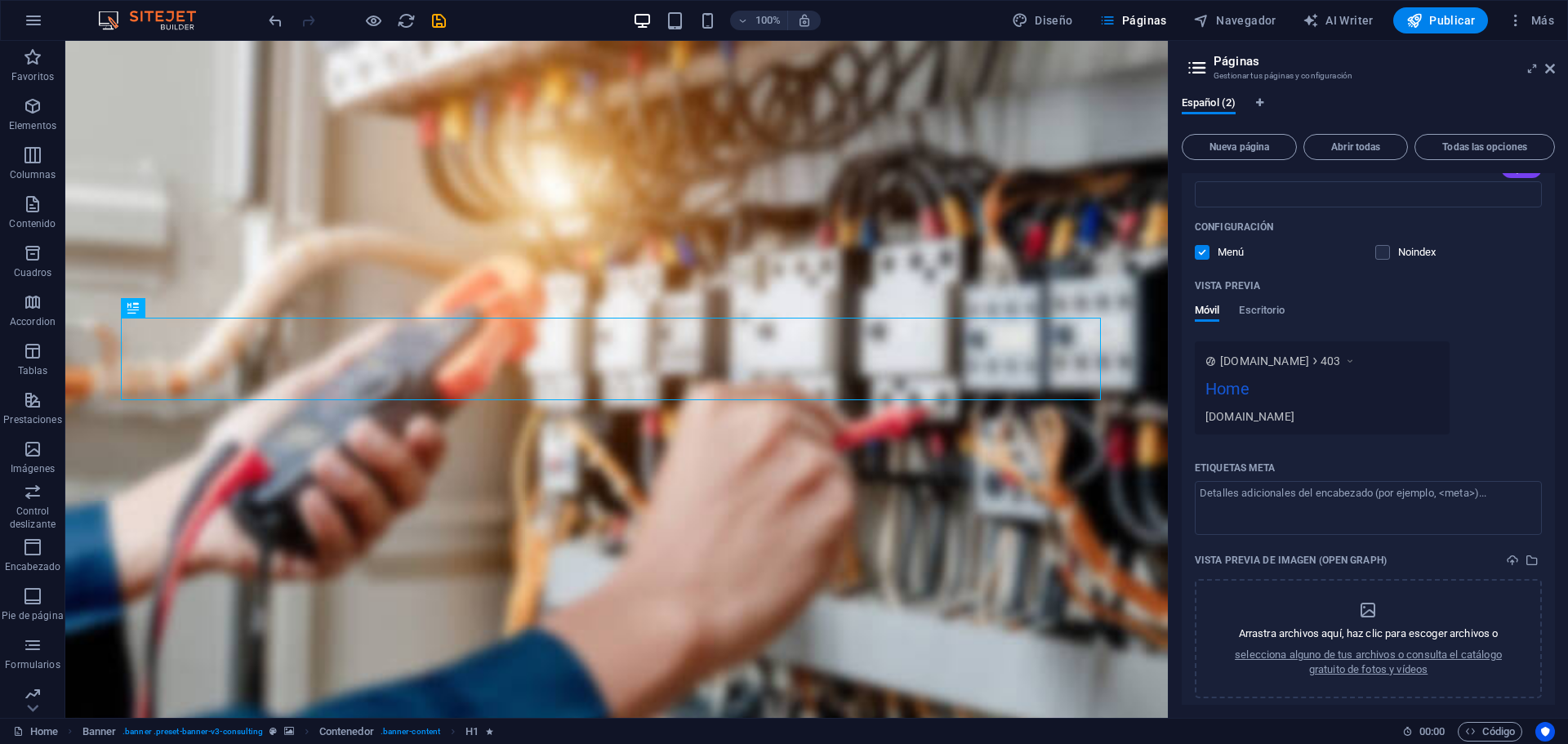
scroll to position [408, 0]
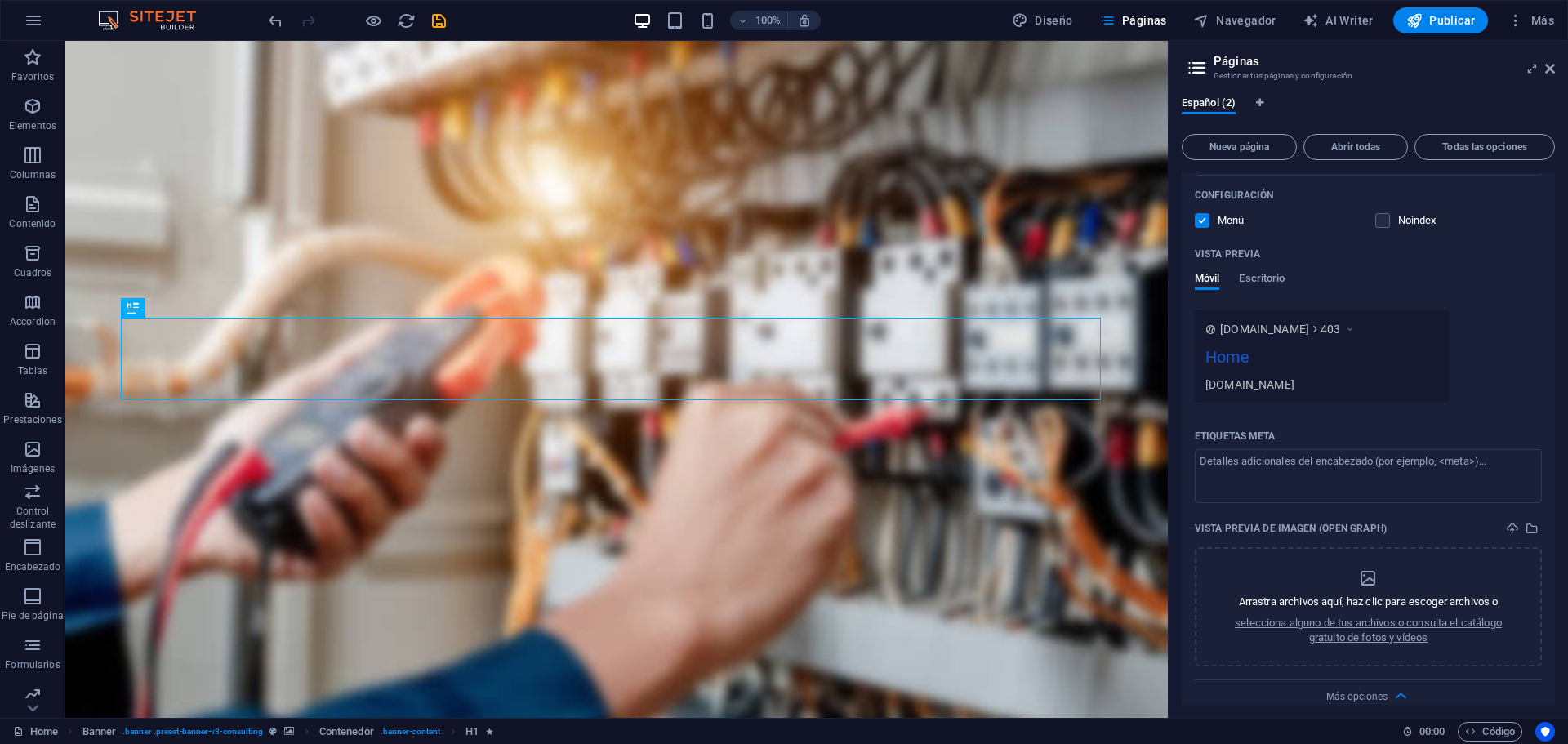
type input "/403"
click at [1194, 220] on label at bounding box center [1202, 220] width 15 height 15
click at [0, 0] on input "checkbox" at bounding box center [0, 0] width 0 height 0
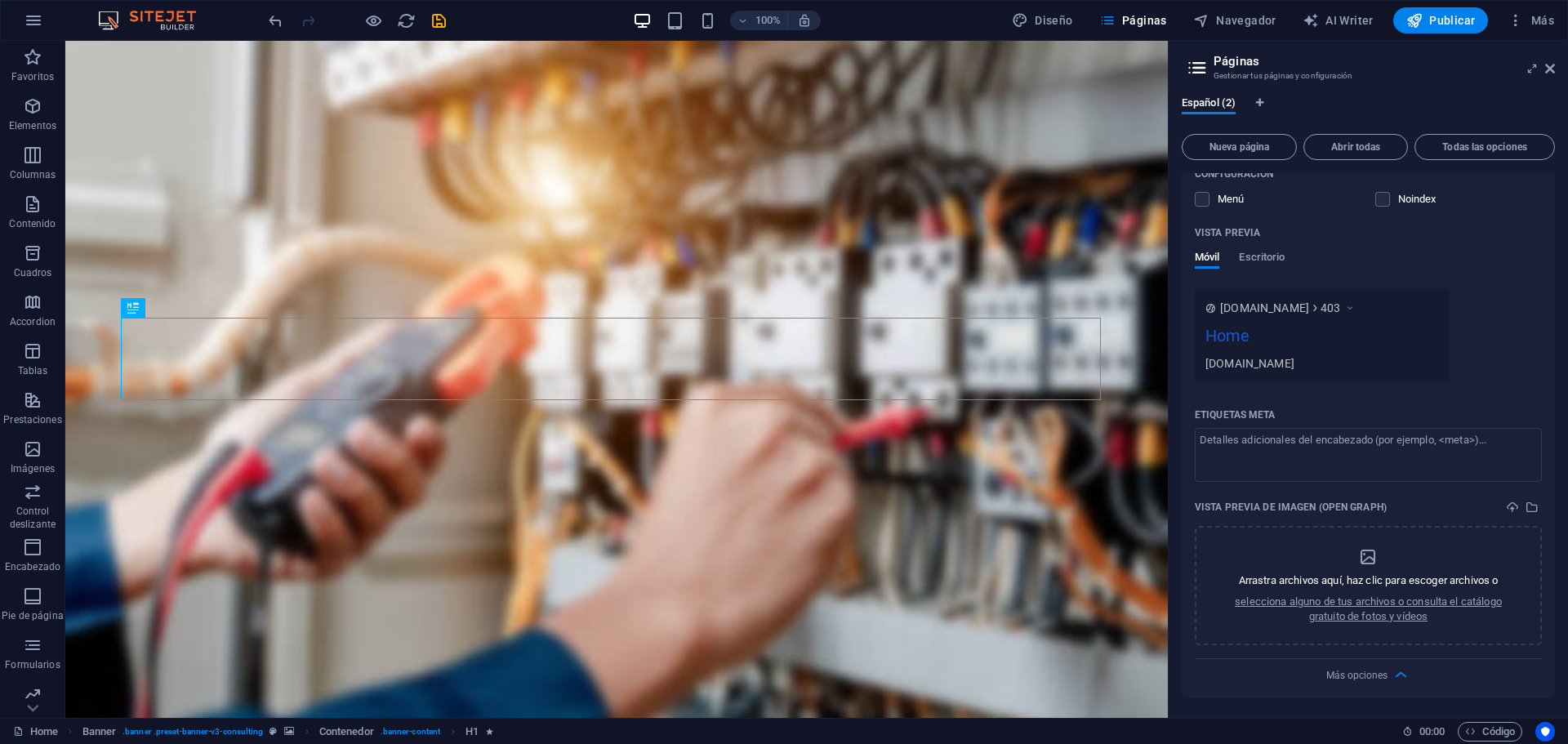
scroll to position [0, 0]
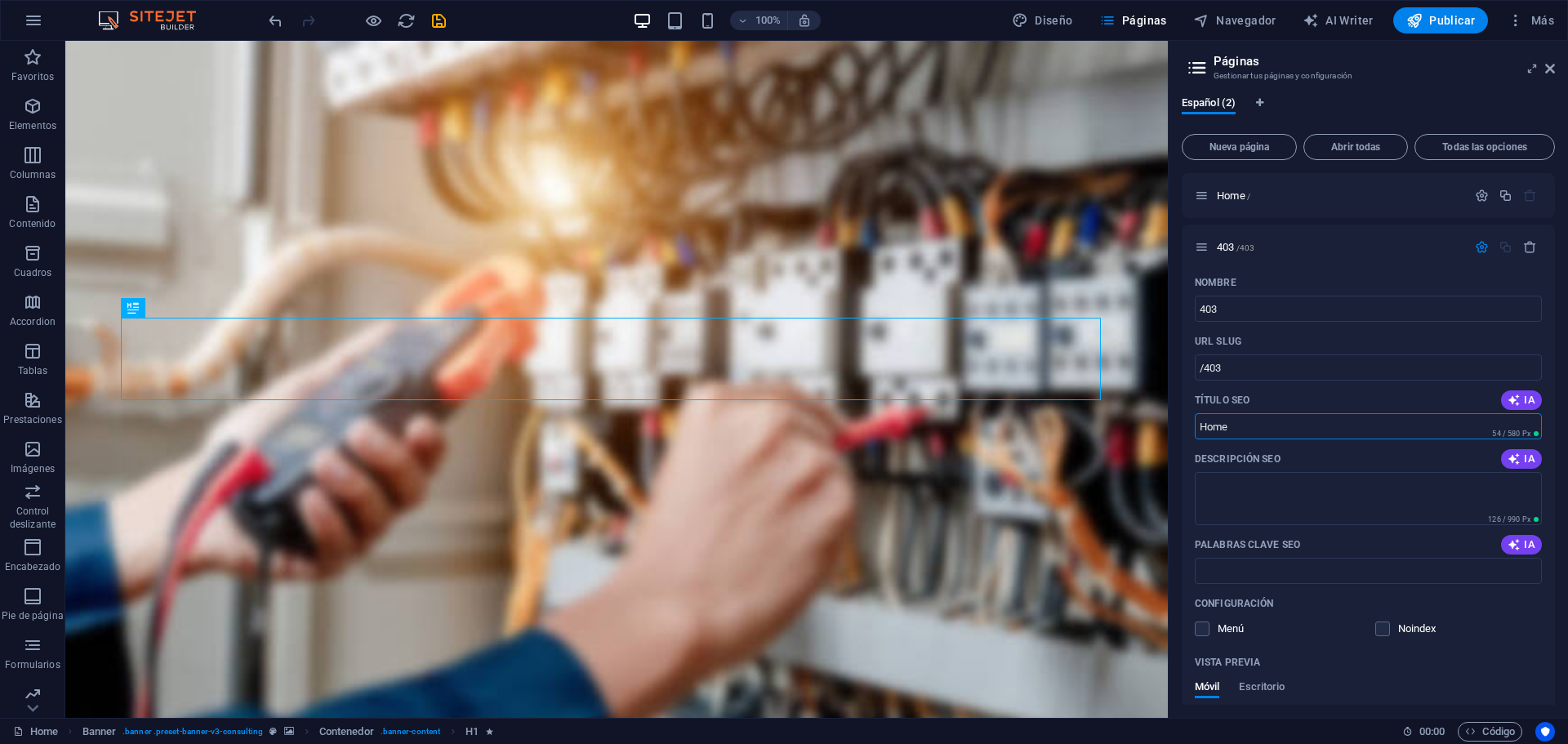
drag, startPoint x: 1304, startPoint y: 465, endPoint x: 1106, endPoint y: 424, distance: 202.2
type input "403"
click at [1456, 24] on span "Publicar" at bounding box center [1441, 20] width 69 height 16
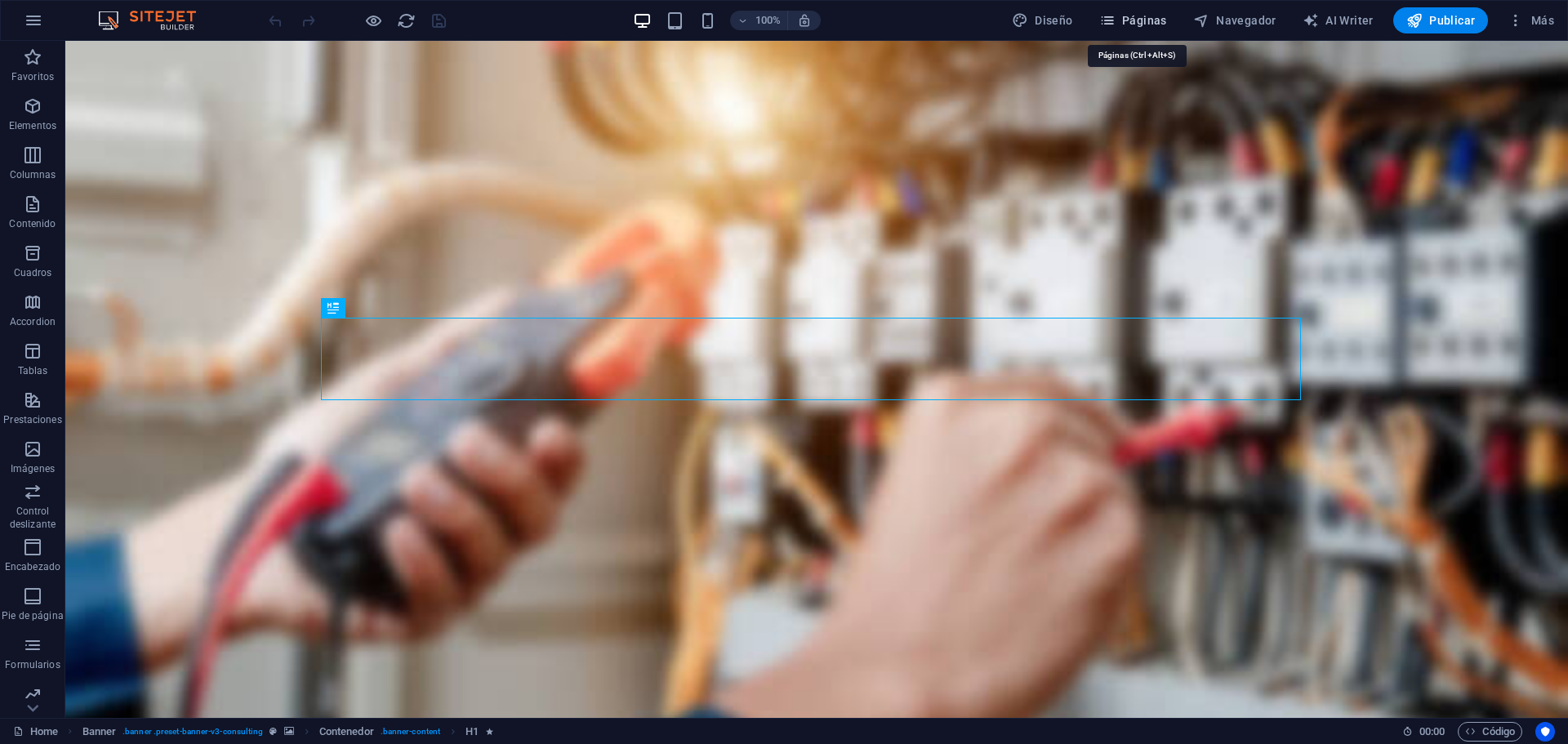
drag, startPoint x: 1143, startPoint y: 25, endPoint x: 1152, endPoint y: 26, distance: 9.1
click at [1143, 23] on span "Páginas" at bounding box center [1133, 20] width 68 height 16
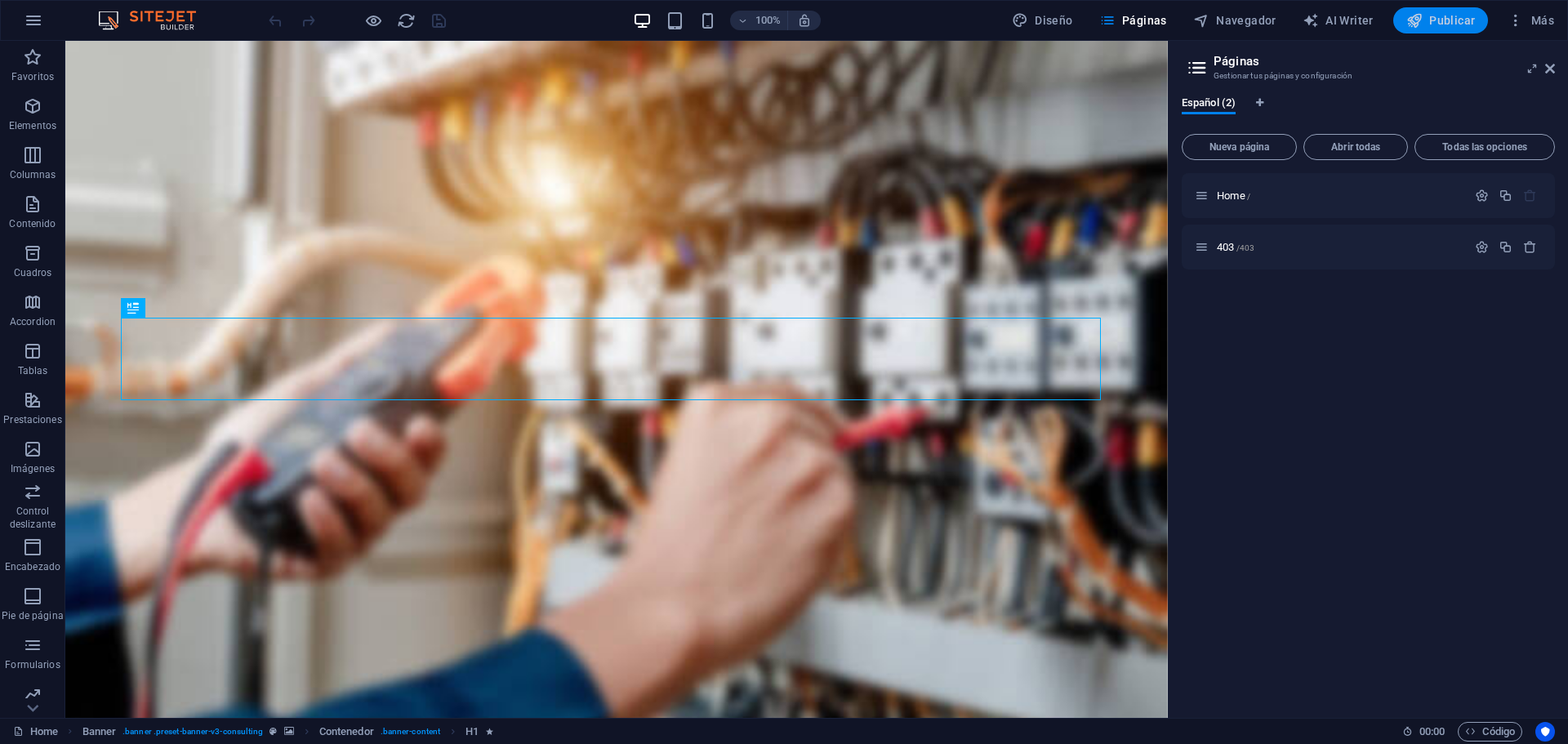
click at [1464, 33] on button "Publicar" at bounding box center [1441, 20] width 96 height 26
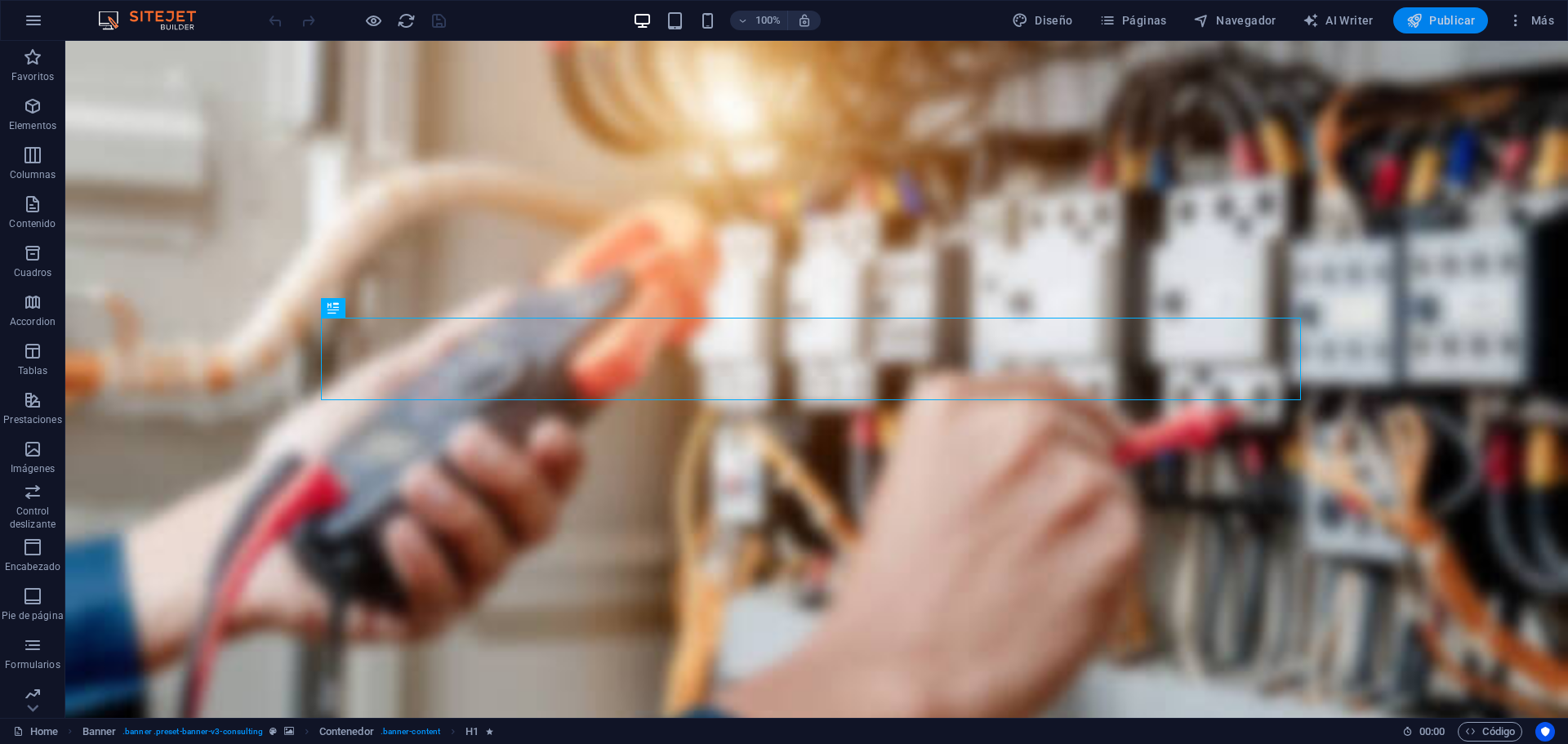
click at [1457, 26] on span "Publicar" at bounding box center [1441, 20] width 69 height 16
click at [1132, 26] on span "Páginas" at bounding box center [1133, 20] width 68 height 16
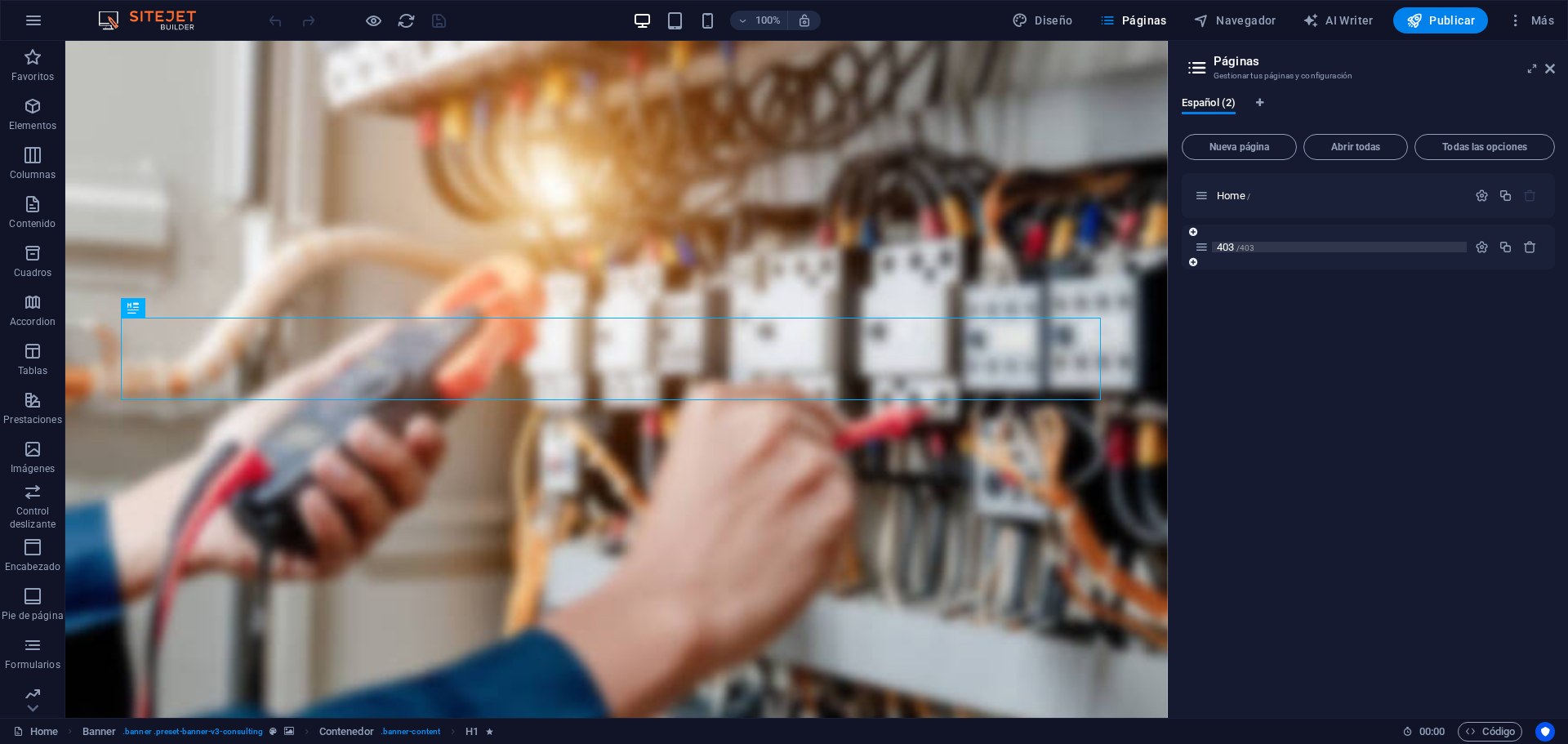
click at [1232, 243] on span "403 /403" at bounding box center [1236, 246] width 37 height 12
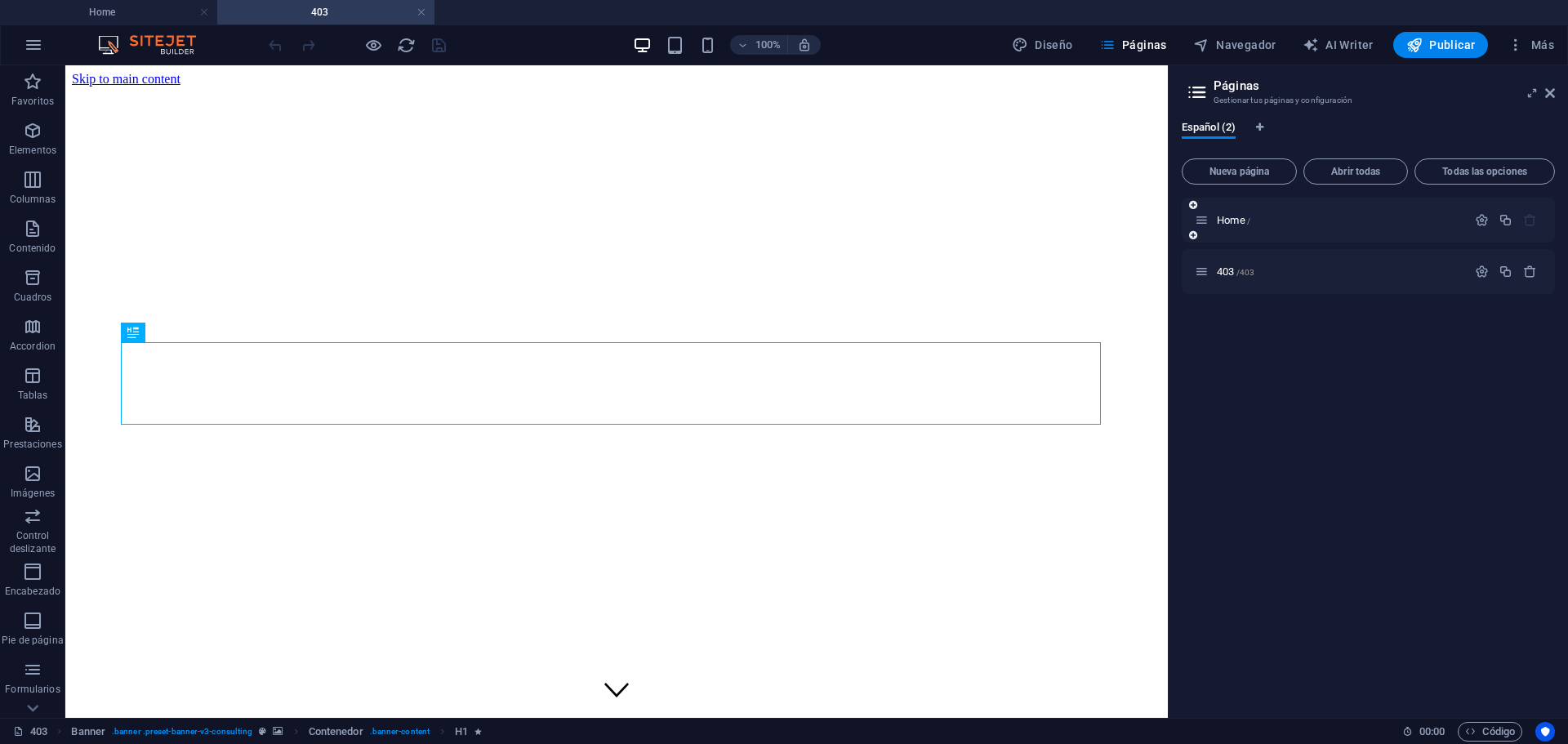
click at [1232, 212] on div "Home /" at bounding box center [1331, 220] width 272 height 19
click at [1232, 221] on span "Home /" at bounding box center [1234, 219] width 34 height 12
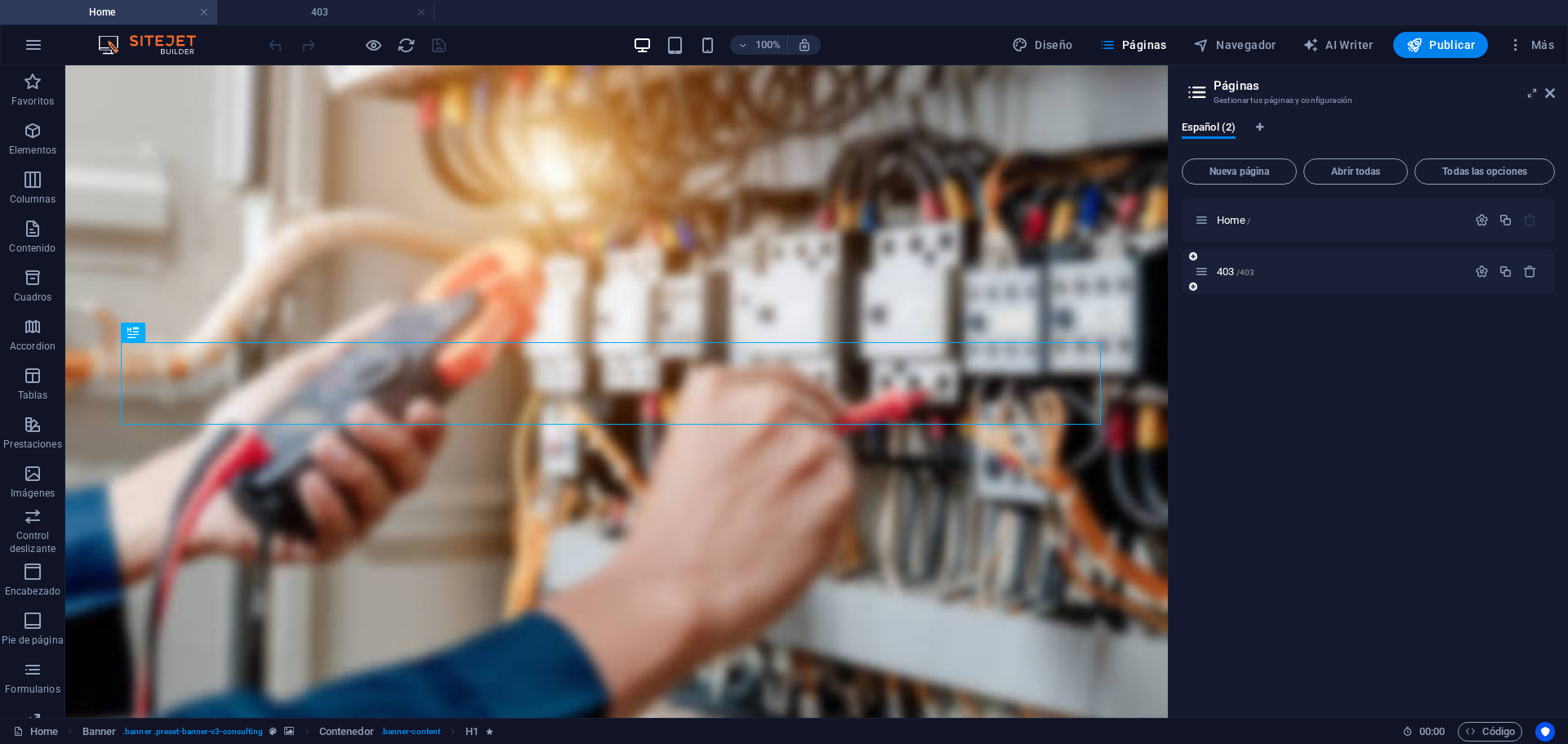
click at [1233, 278] on div "403 /403" at bounding box center [1331, 271] width 272 height 19
click at [1233, 274] on span "403 /403" at bounding box center [1236, 271] width 37 height 12
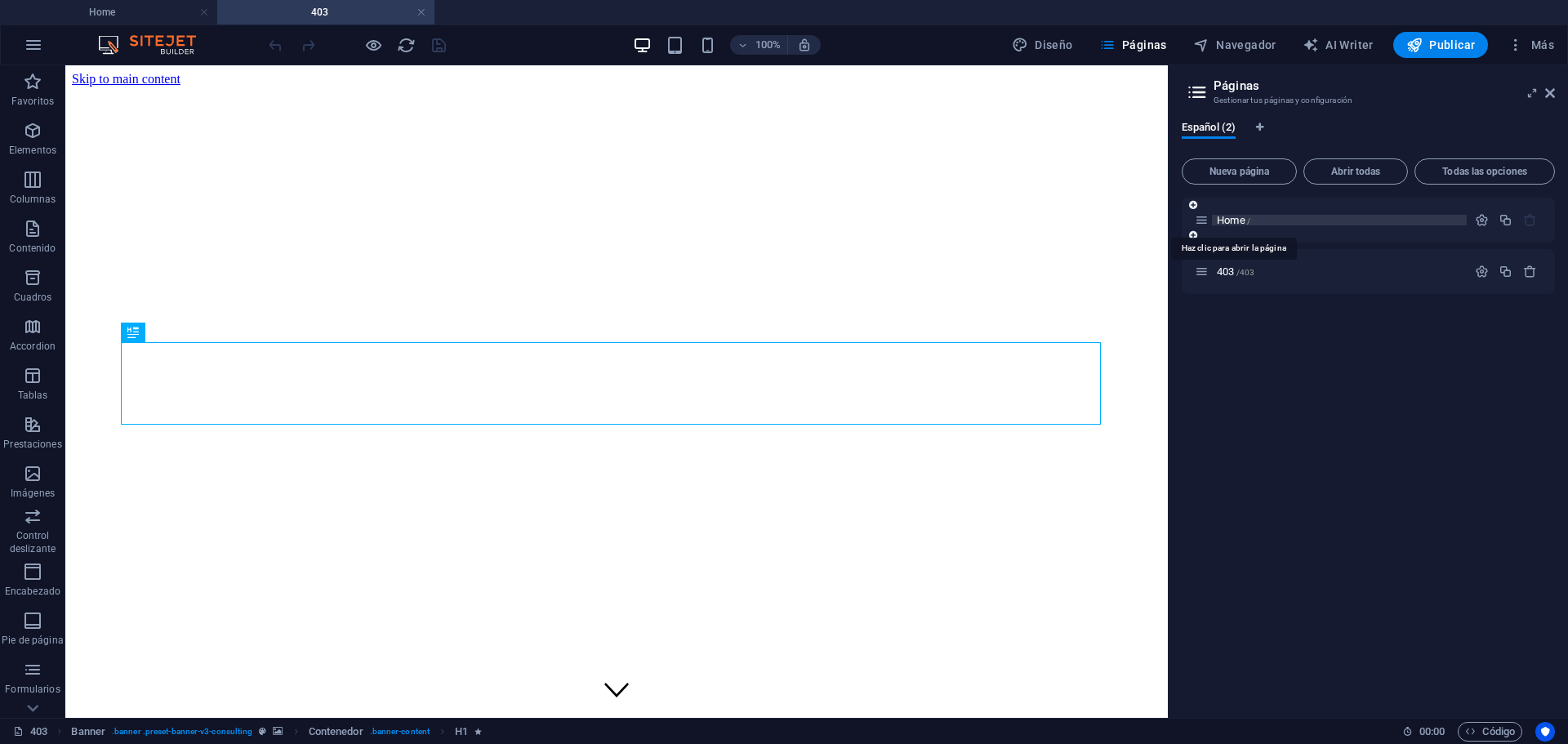
click at [1233, 220] on span "Home /" at bounding box center [1234, 219] width 34 height 12
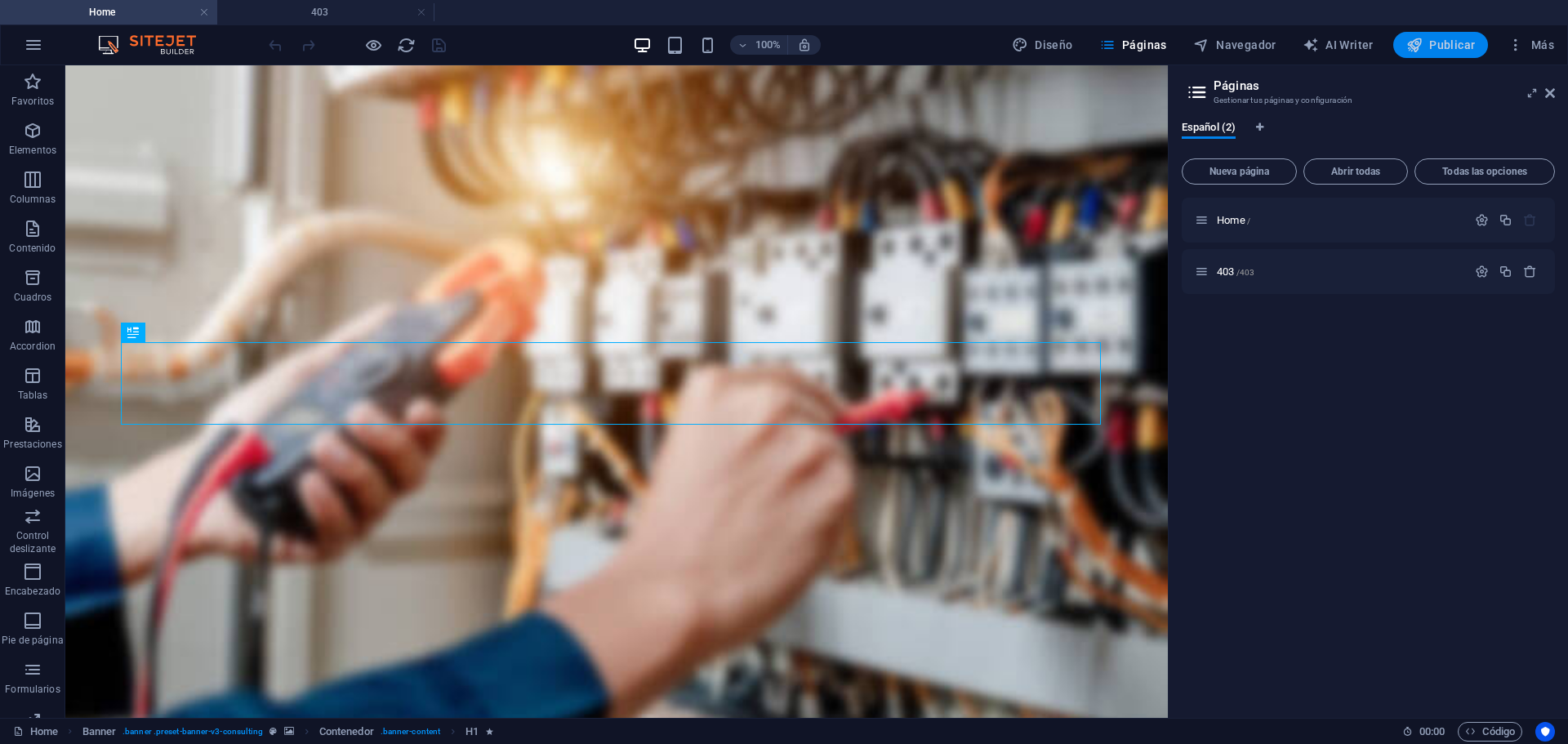
click at [1458, 48] on span "Publicar" at bounding box center [1441, 45] width 69 height 16
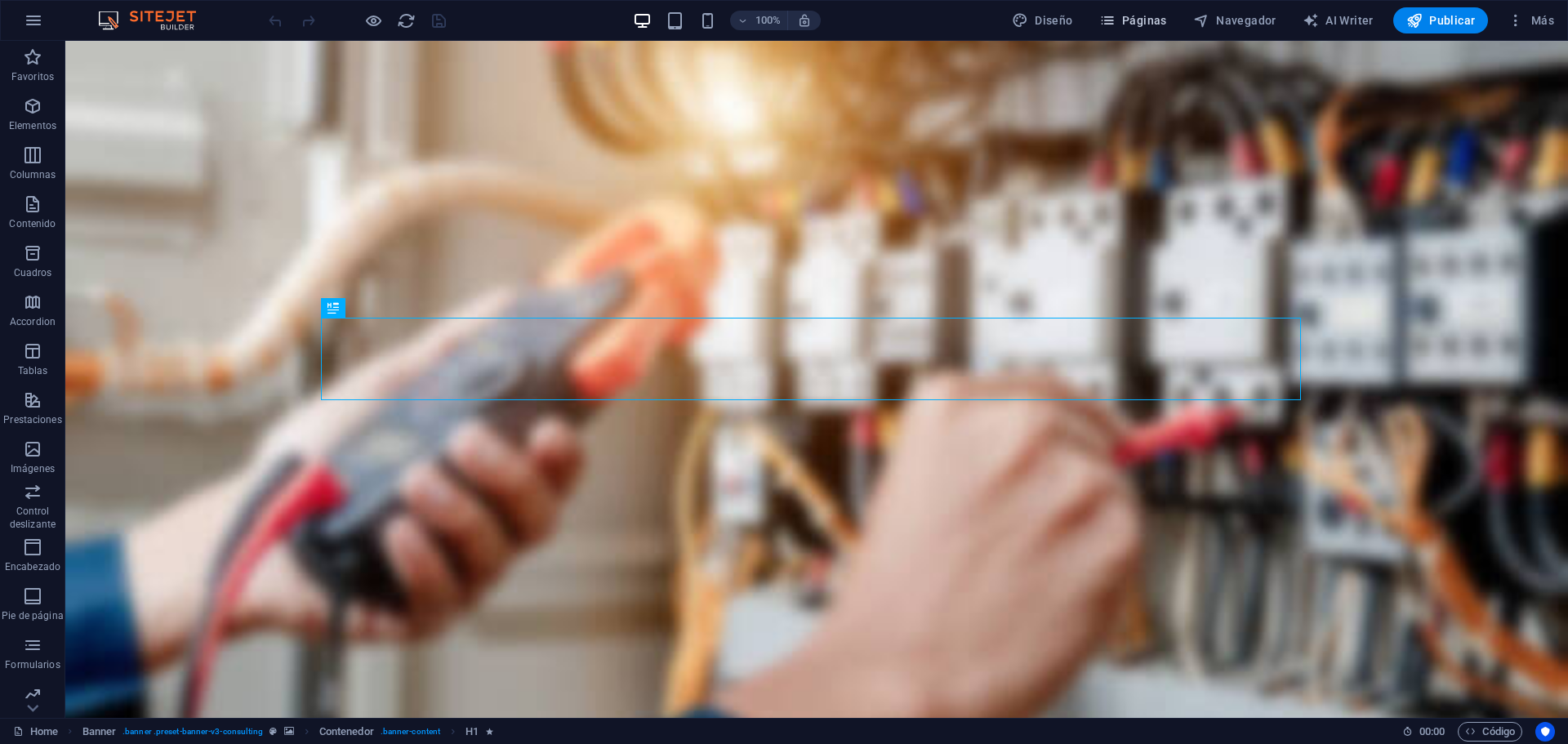
click at [1130, 23] on span "Páginas" at bounding box center [1133, 20] width 68 height 16
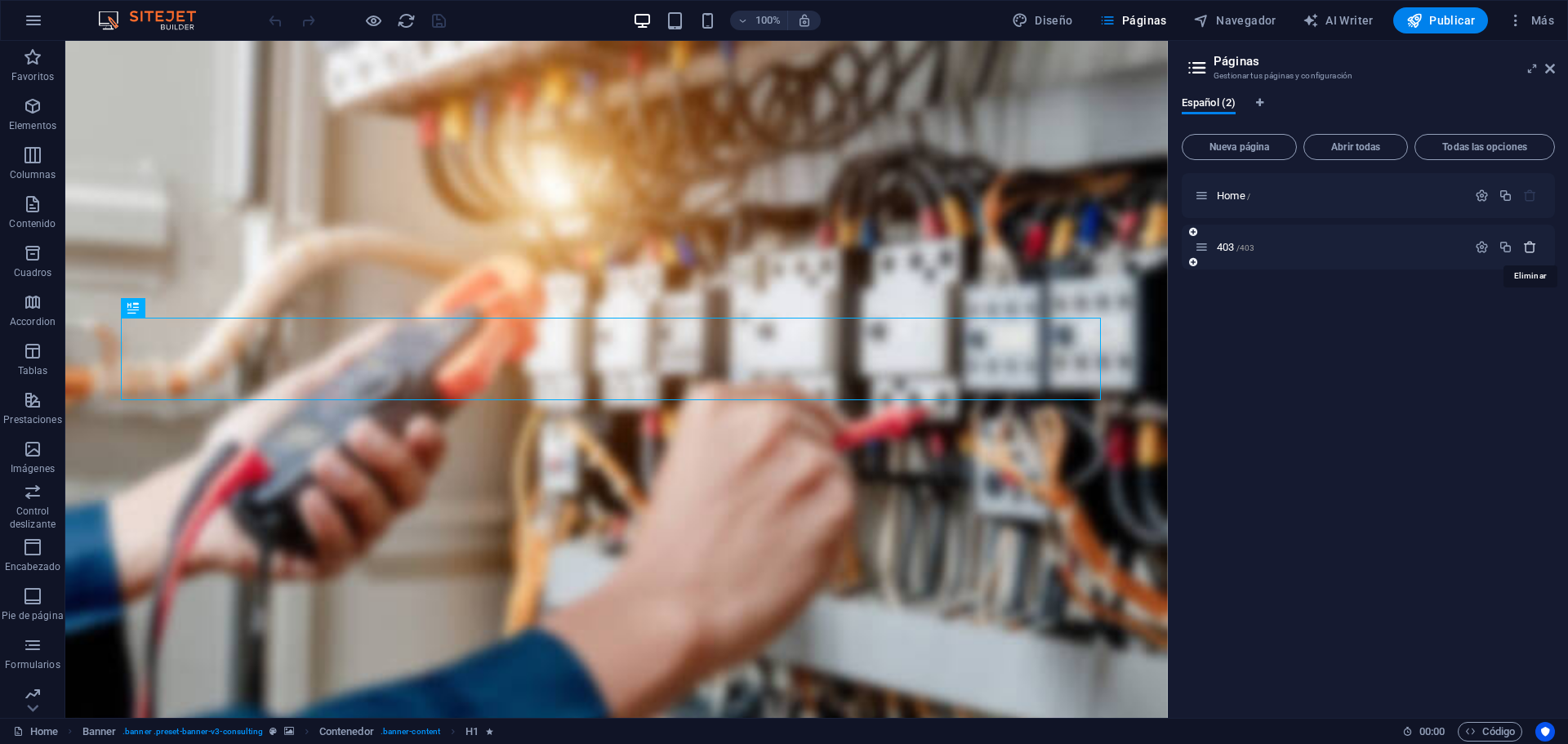
click at [1524, 244] on icon "button" at bounding box center [1530, 246] width 14 height 14
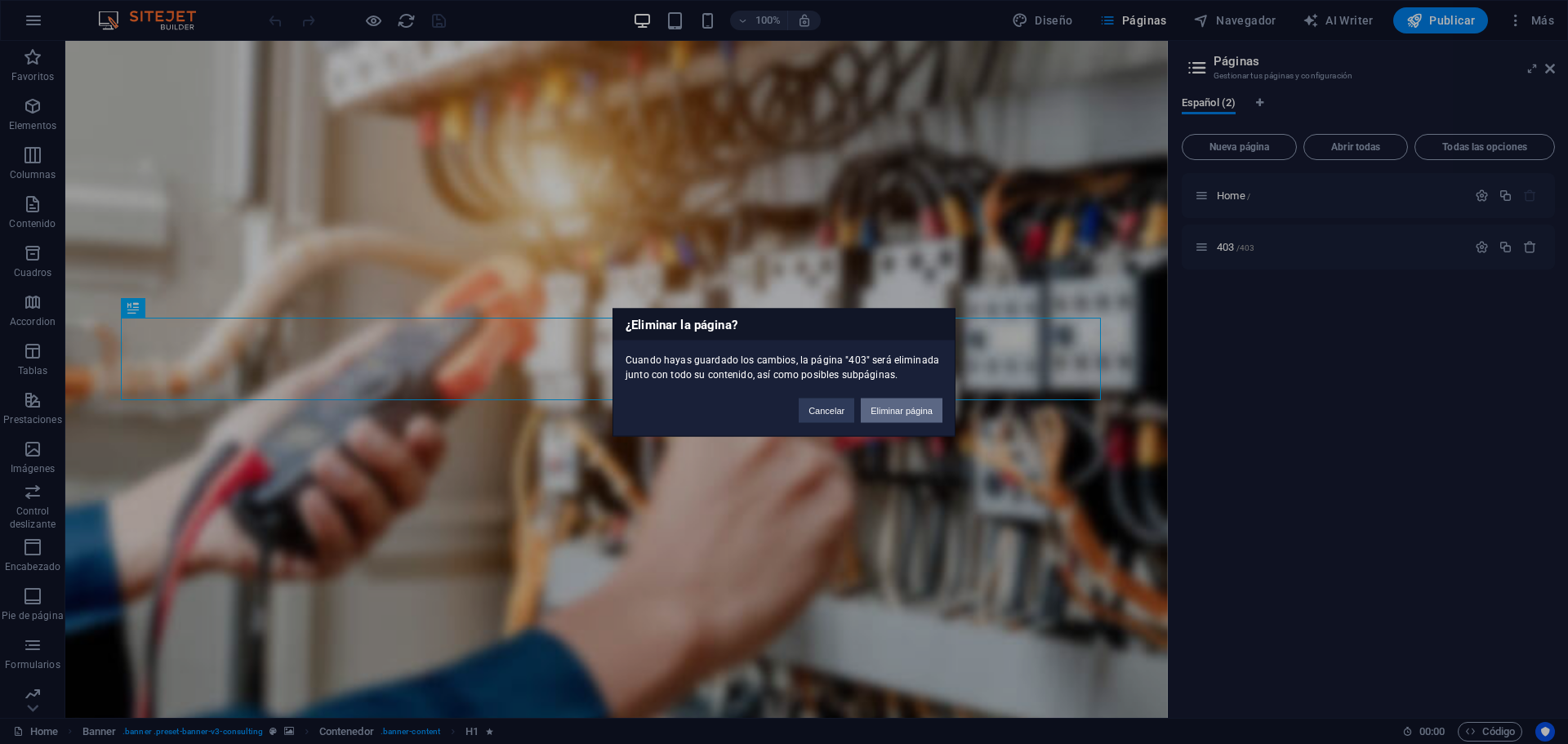
drag, startPoint x: 877, startPoint y: 409, endPoint x: 818, endPoint y: 373, distance: 69.1
click at [877, 409] on button "Eliminar página" at bounding box center [901, 410] width 81 height 25
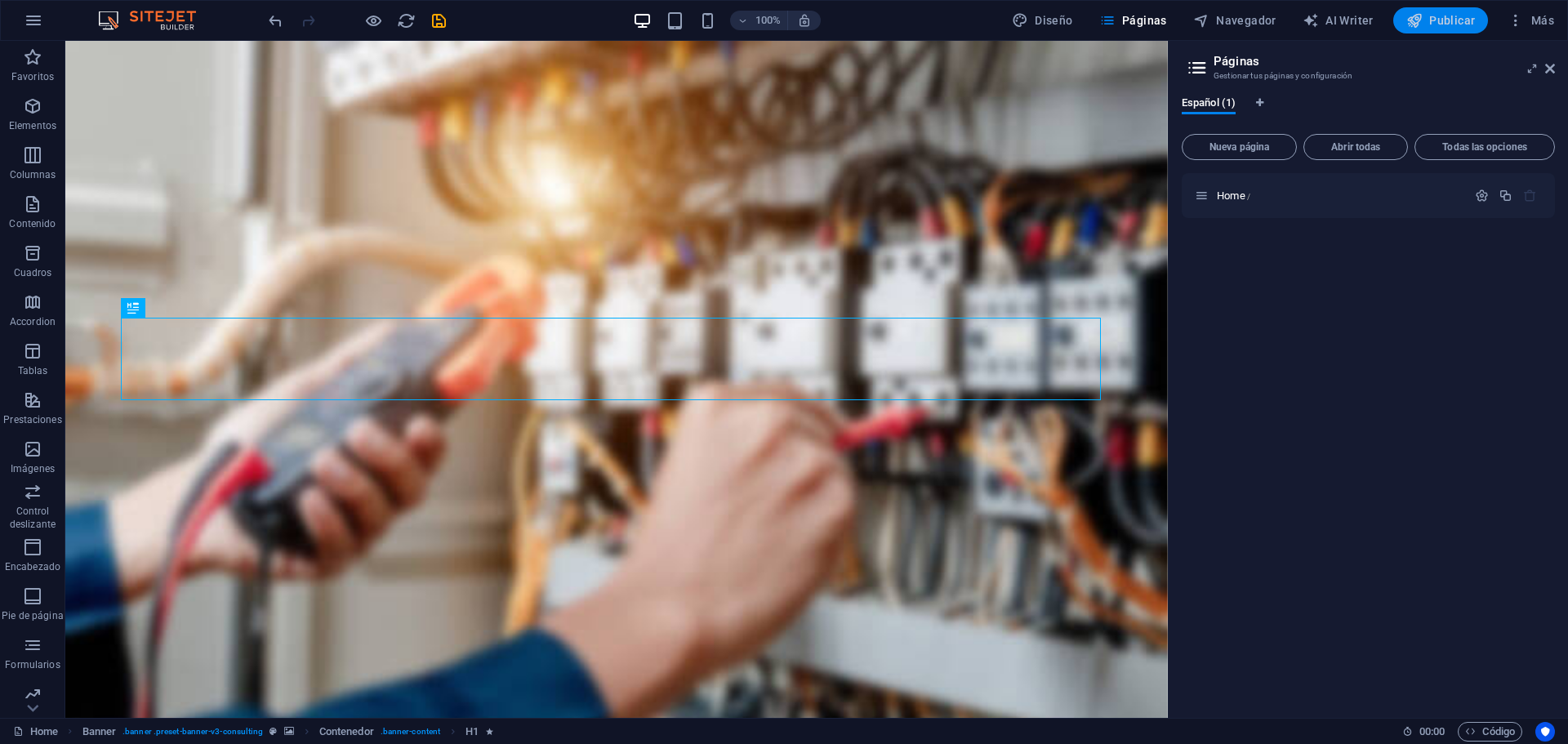
click at [1463, 21] on span "Publicar" at bounding box center [1441, 20] width 69 height 16
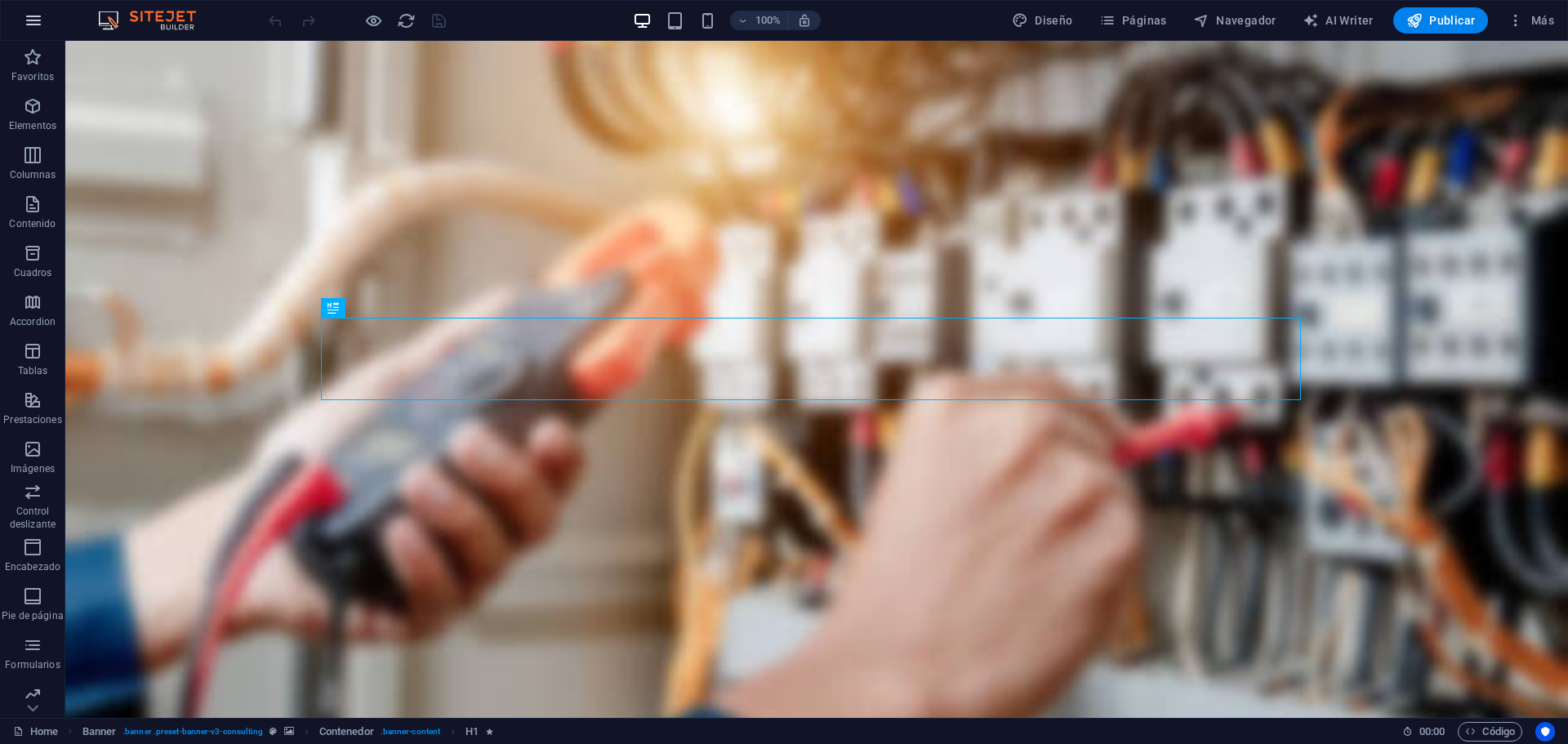
click at [35, 21] on icon "button" at bounding box center [33, 20] width 19 height 19
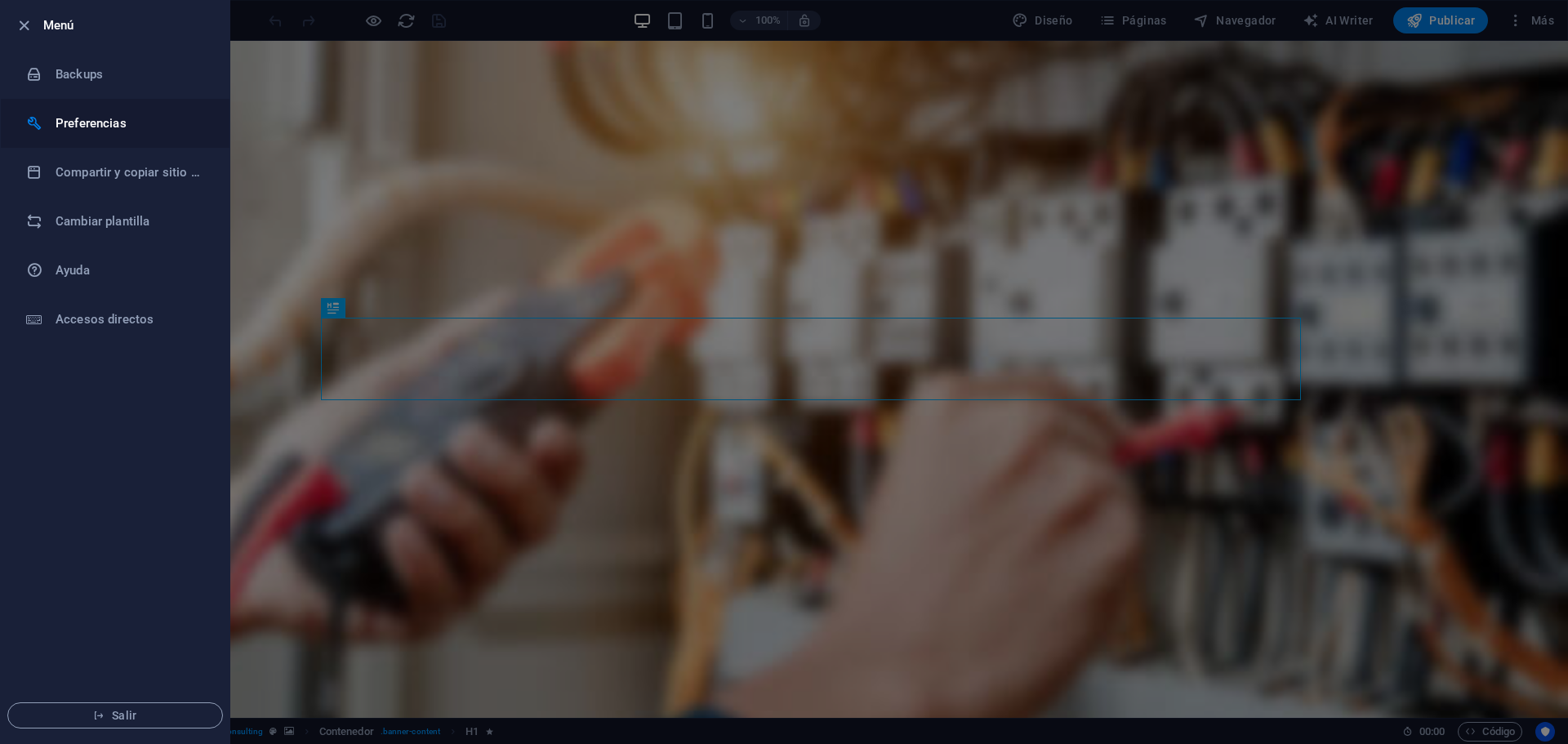
click at [108, 125] on h6 "Preferencias" at bounding box center [131, 122] width 151 height 19
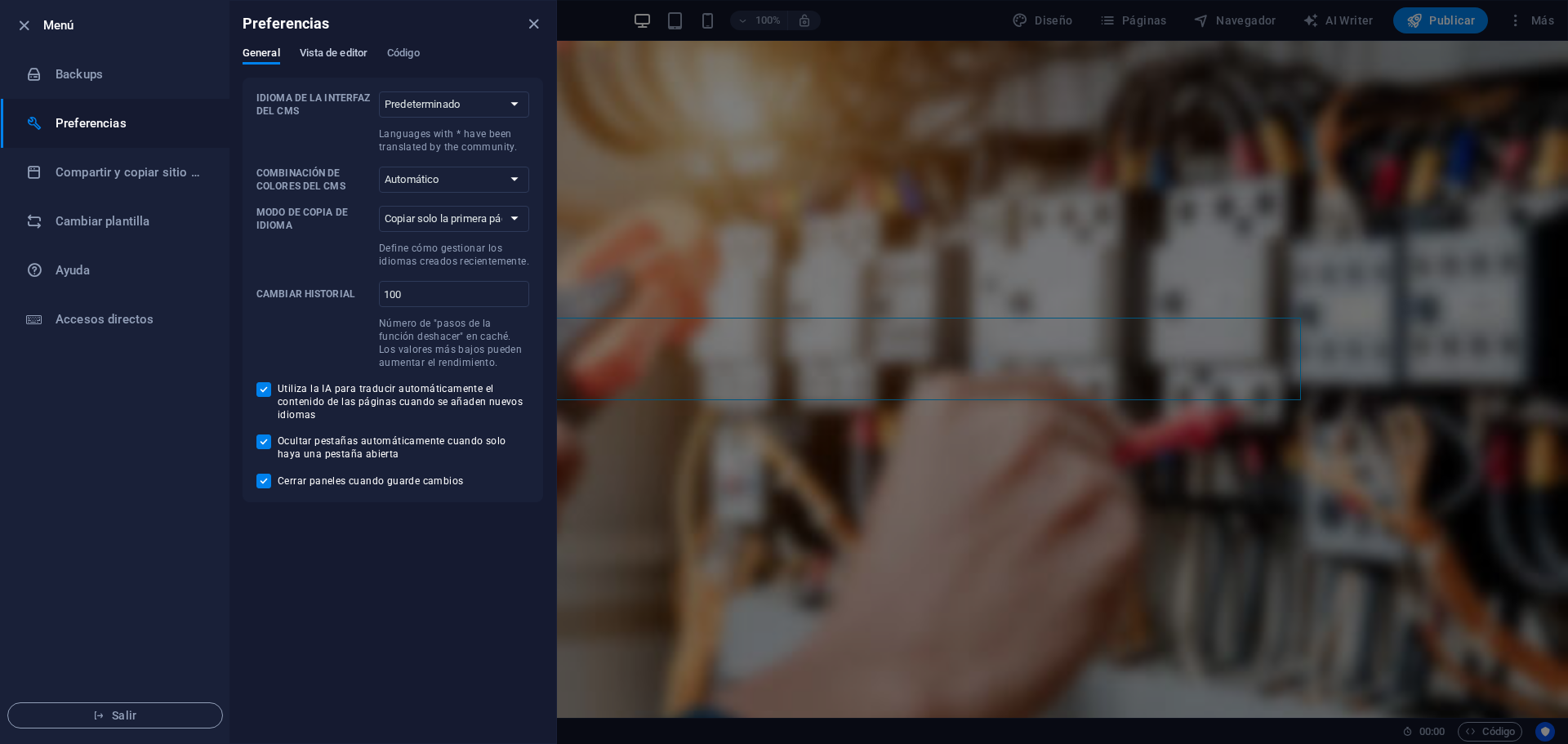
click at [335, 50] on span "Vista de editor" at bounding box center [333, 54] width 68 height 23
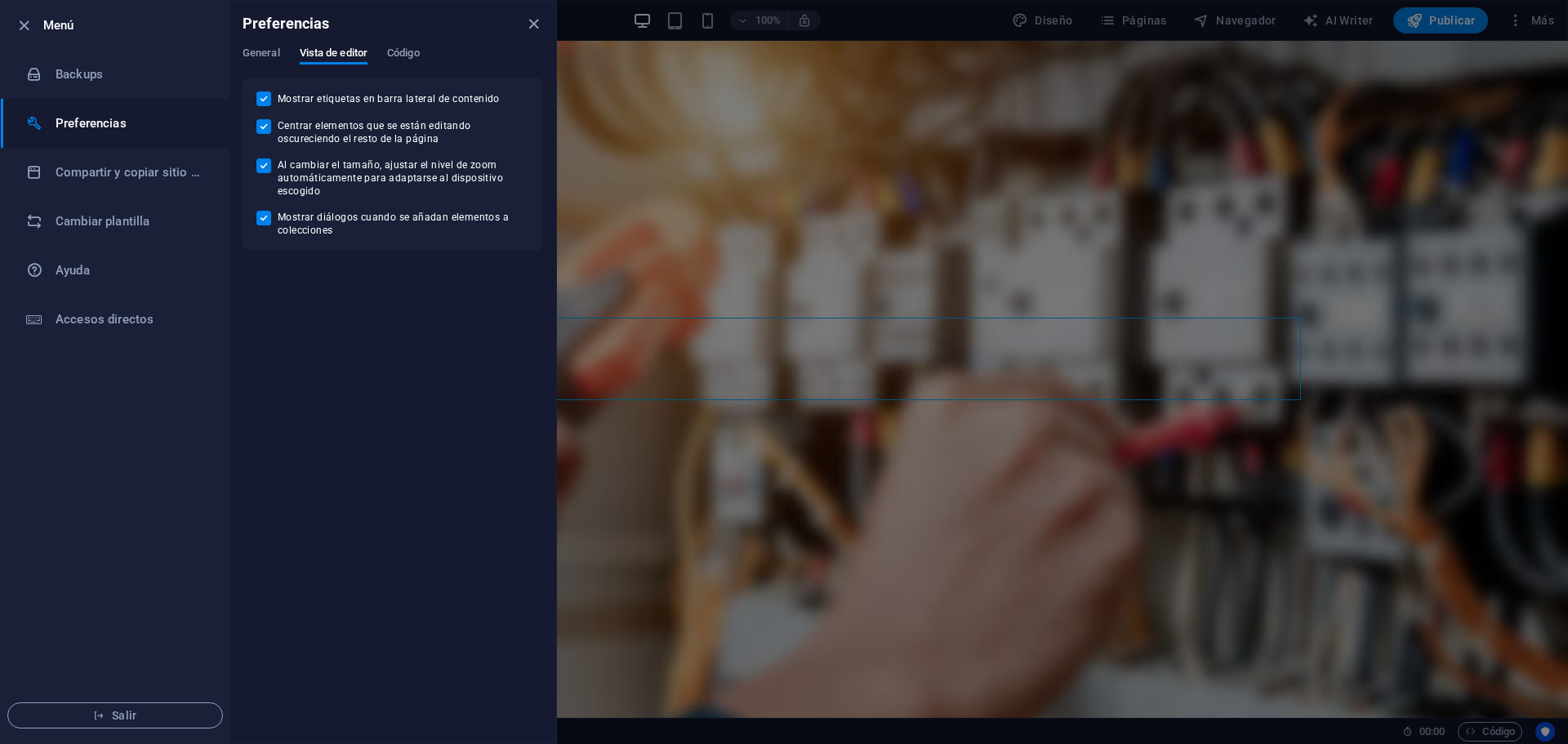
click at [435, 36] on div "Preferencias" at bounding box center [393, 24] width 327 height 46
click at [420, 48] on span "Código" at bounding box center [404, 54] width 33 height 23
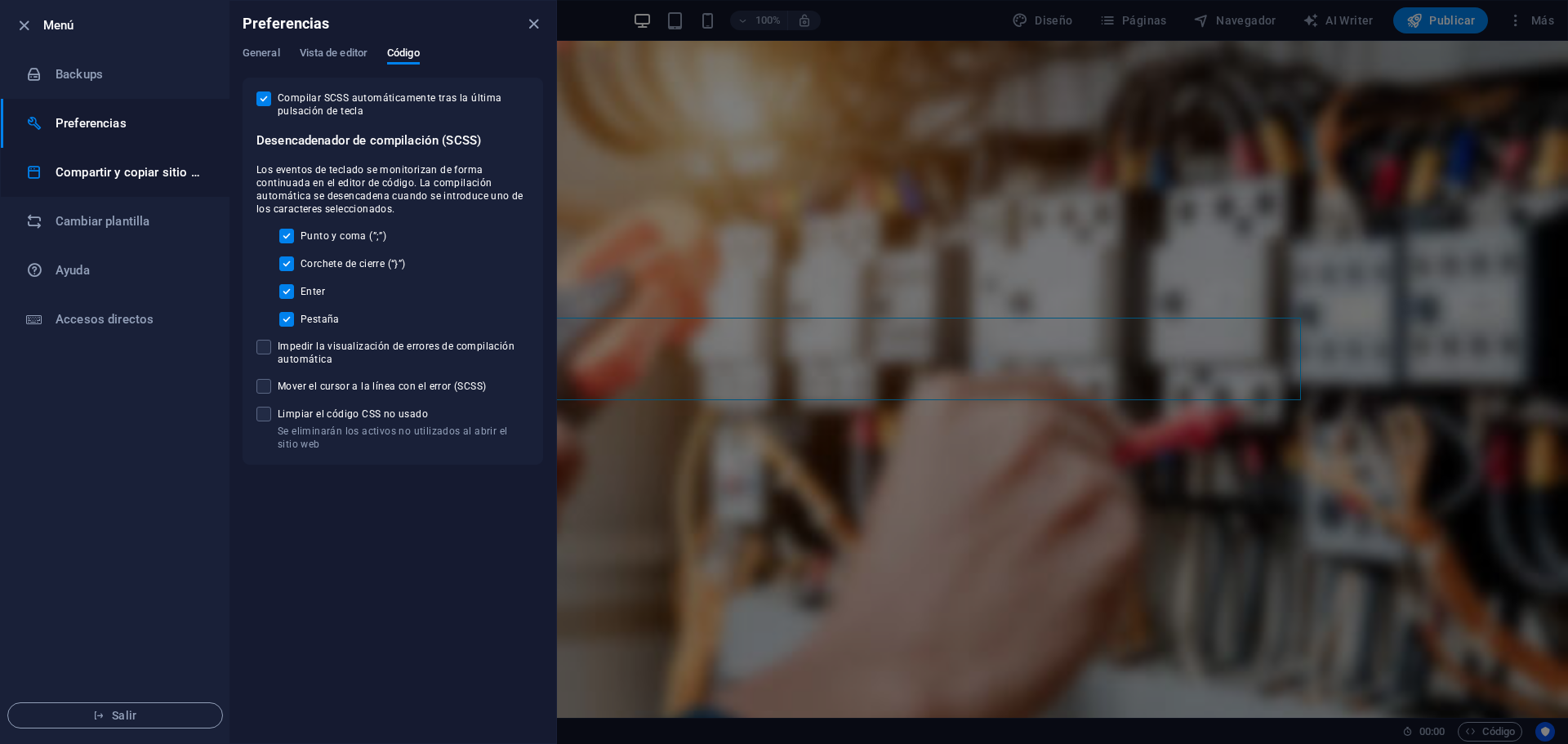
click at [58, 175] on h6 "Compartir y copiar sitio web" at bounding box center [131, 172] width 151 height 19
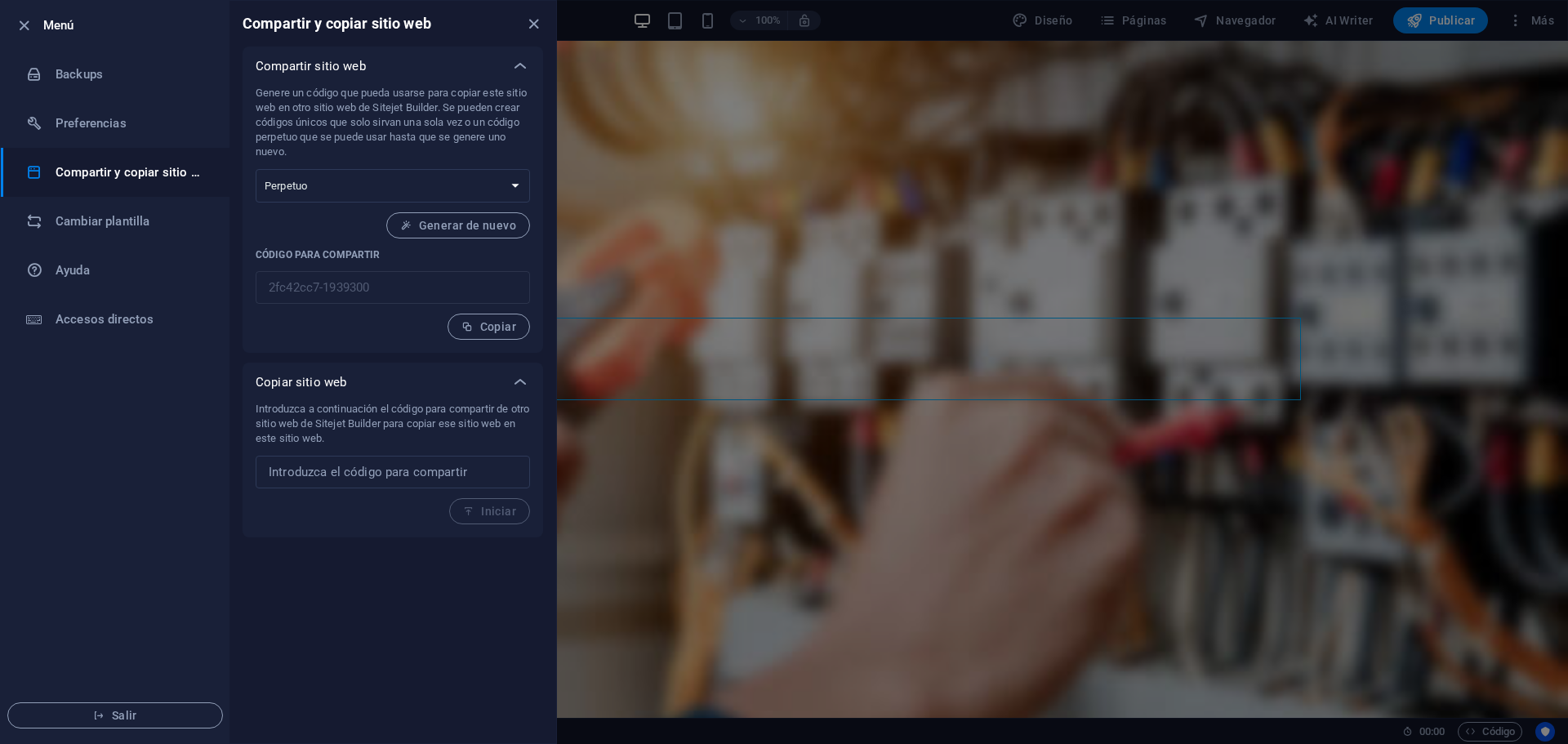
click at [722, 583] on div at bounding box center [784, 372] width 1568 height 744
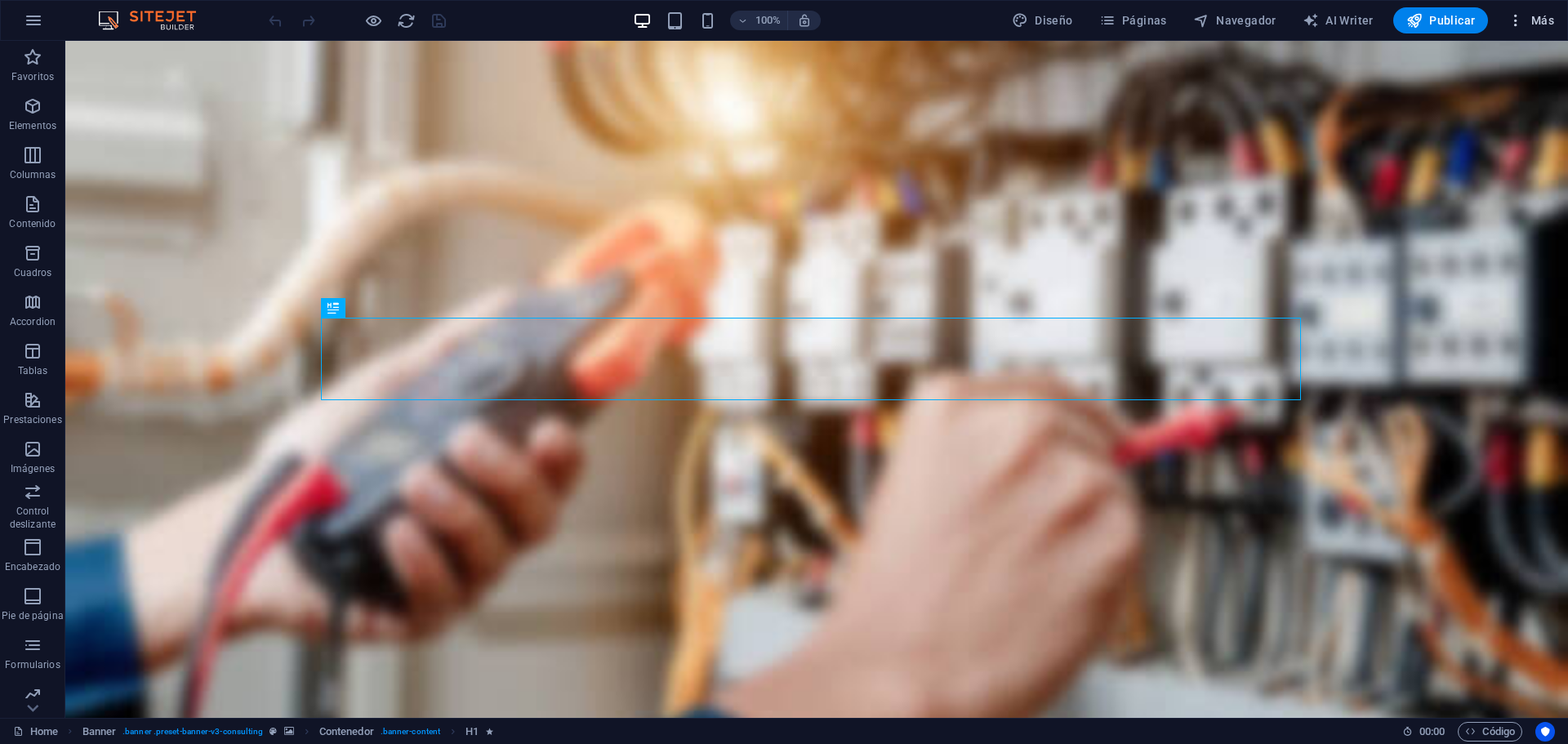
click at [1529, 19] on span "Más" at bounding box center [1531, 20] width 47 height 16
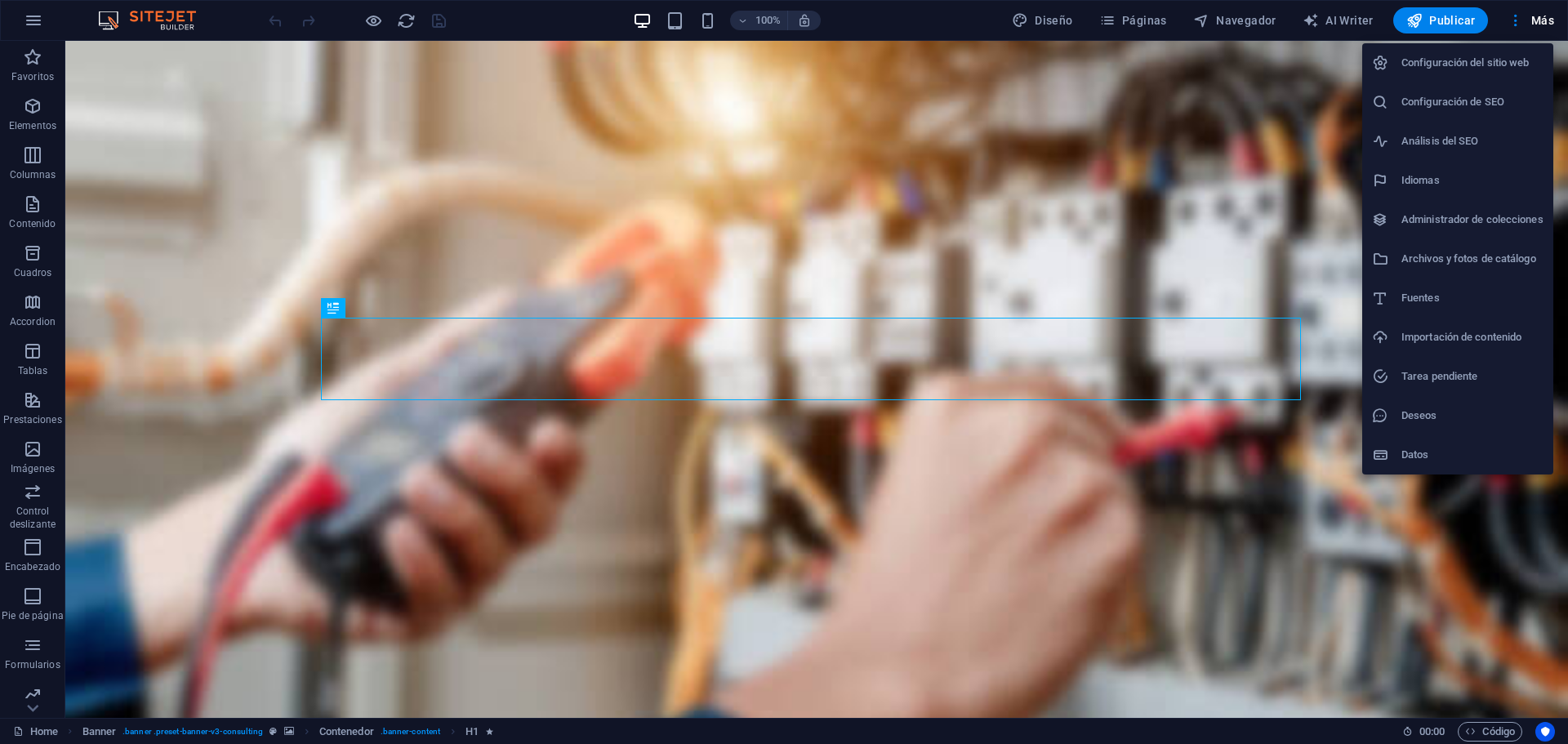
click at [1426, 68] on h6 "Configuración del sitio web" at bounding box center [1473, 62] width 142 height 19
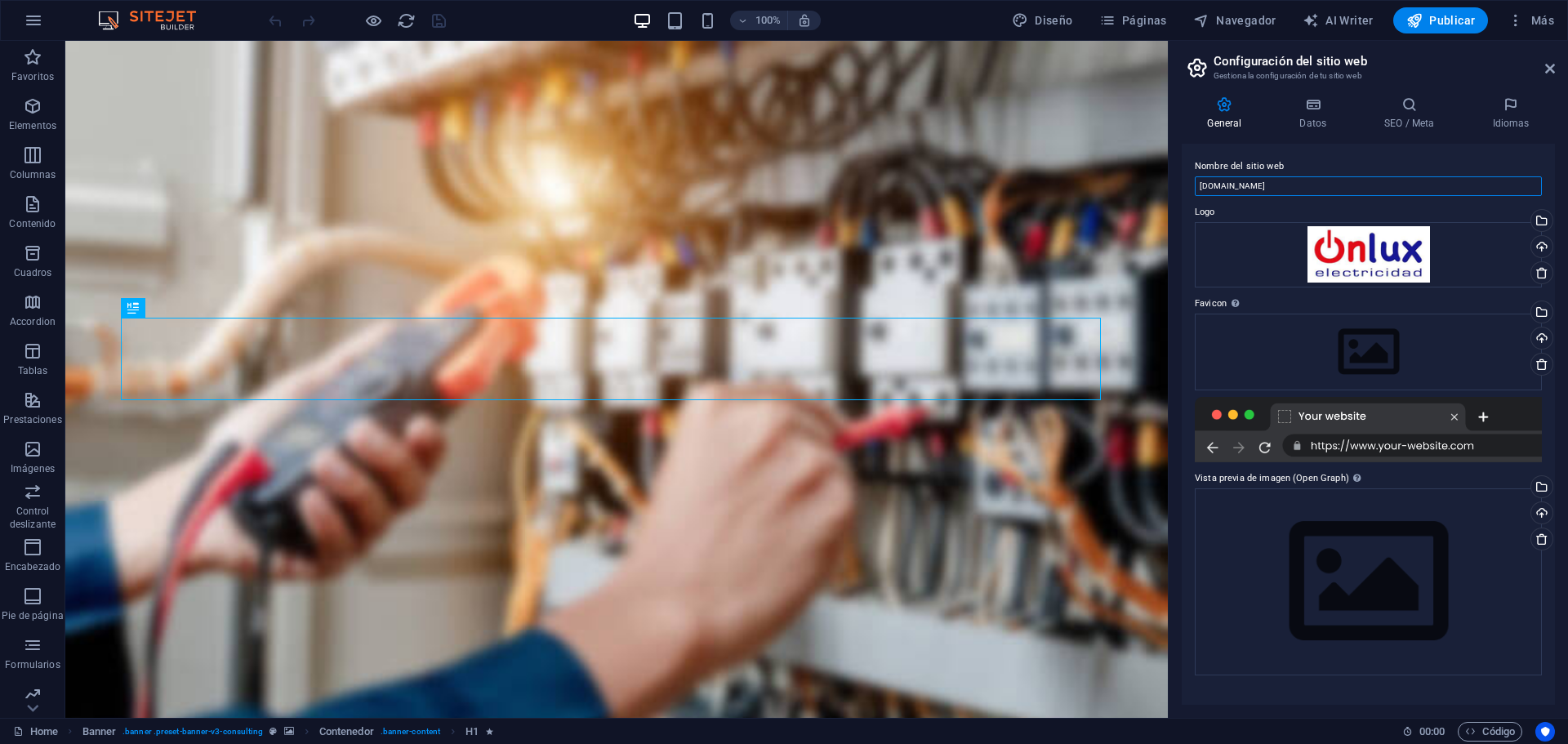
click at [1283, 188] on input "[DOMAIN_NAME]" at bounding box center [1368, 185] width 347 height 19
click at [1407, 447] on div at bounding box center [1368, 430] width 347 height 66
click at [1340, 578] on div "Arrastra archivos aquí, haz clic para escoger archivos o selecciona archivos de…" at bounding box center [1368, 582] width 347 height 187
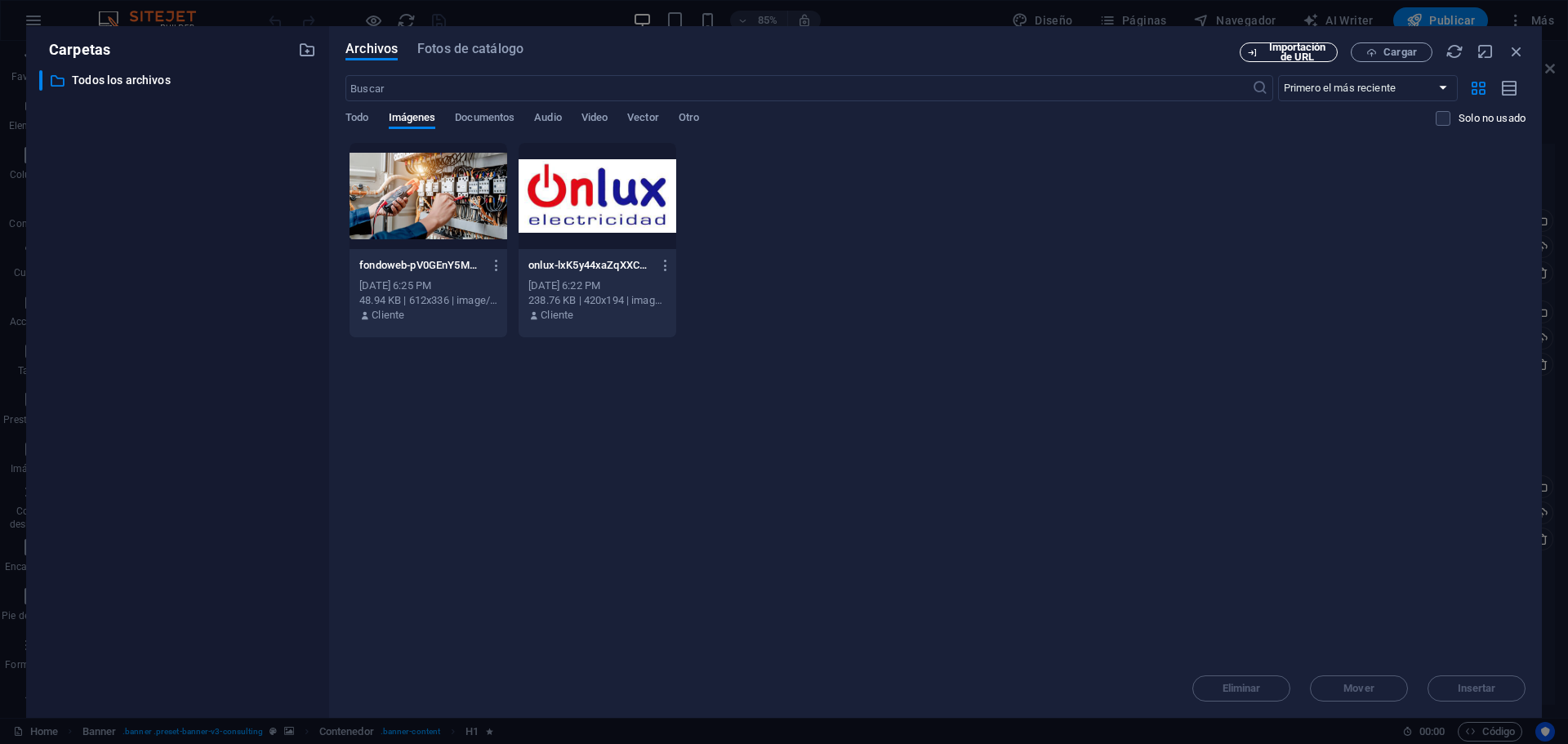
click at [1305, 52] on span "Importación de URL" at bounding box center [1297, 52] width 66 height 19
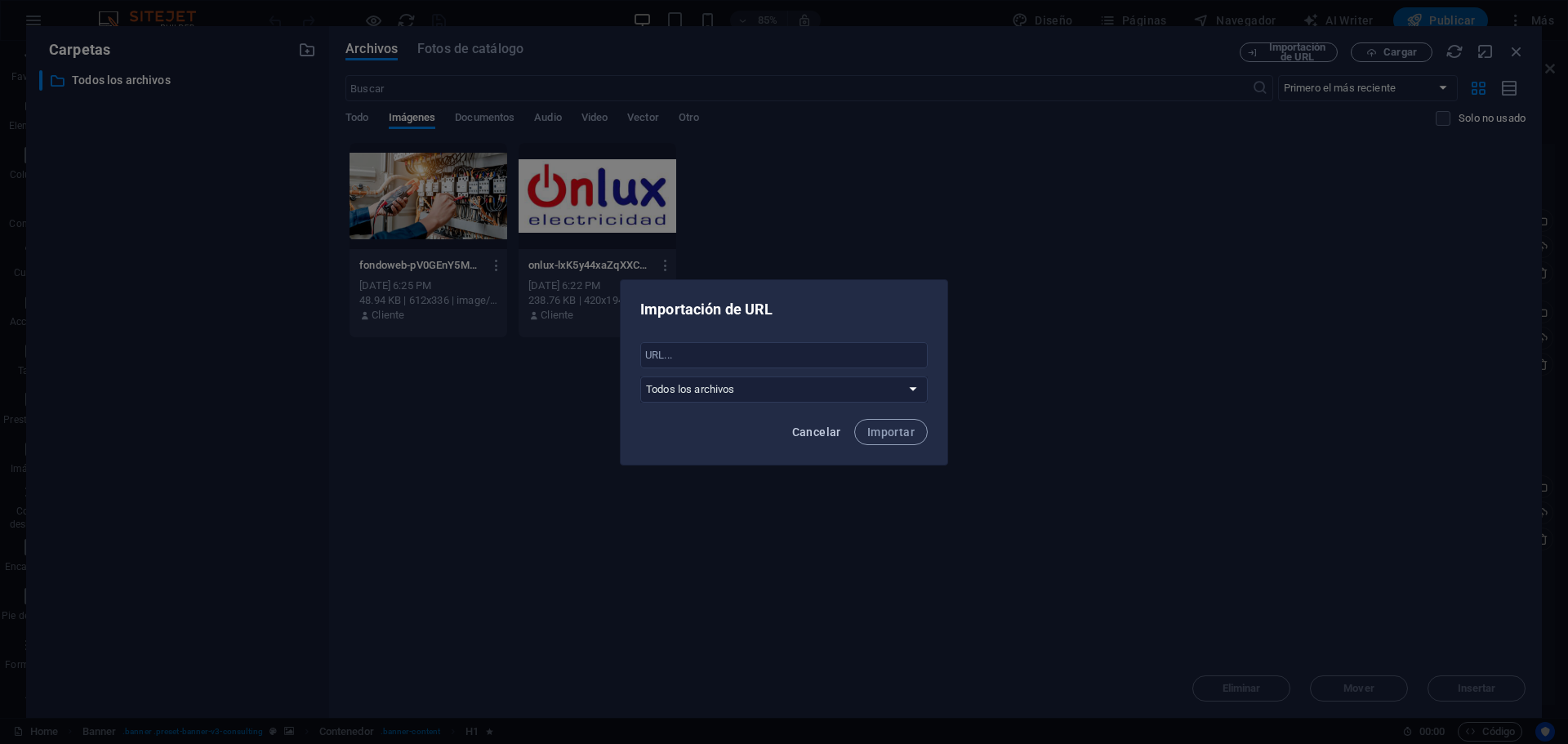
click at [797, 429] on span "Cancelar" at bounding box center [816, 432] width 49 height 13
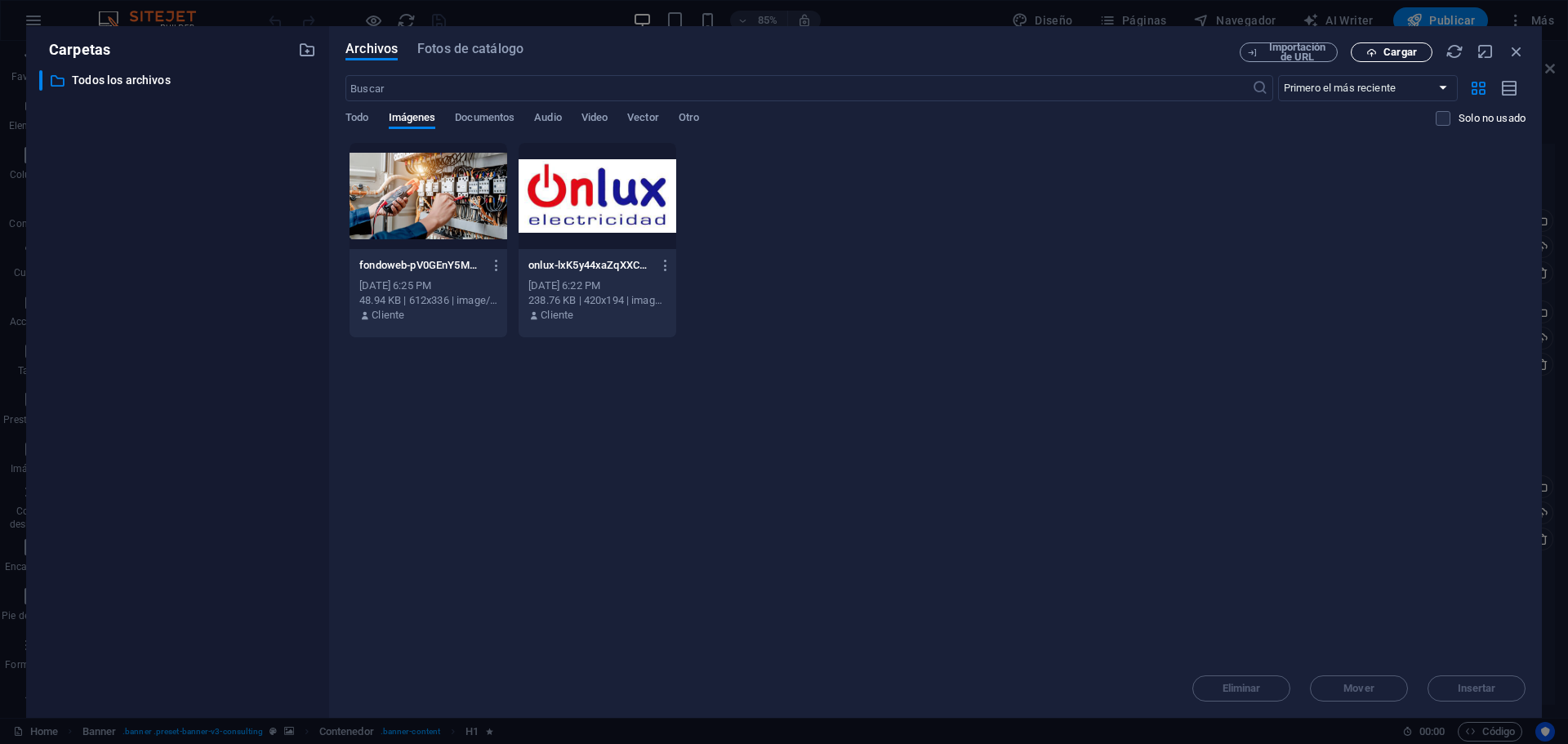
click at [1399, 51] on span "Cargar" at bounding box center [1400, 52] width 34 height 10
click at [1512, 58] on icon "button" at bounding box center [1517, 52] width 18 height 18
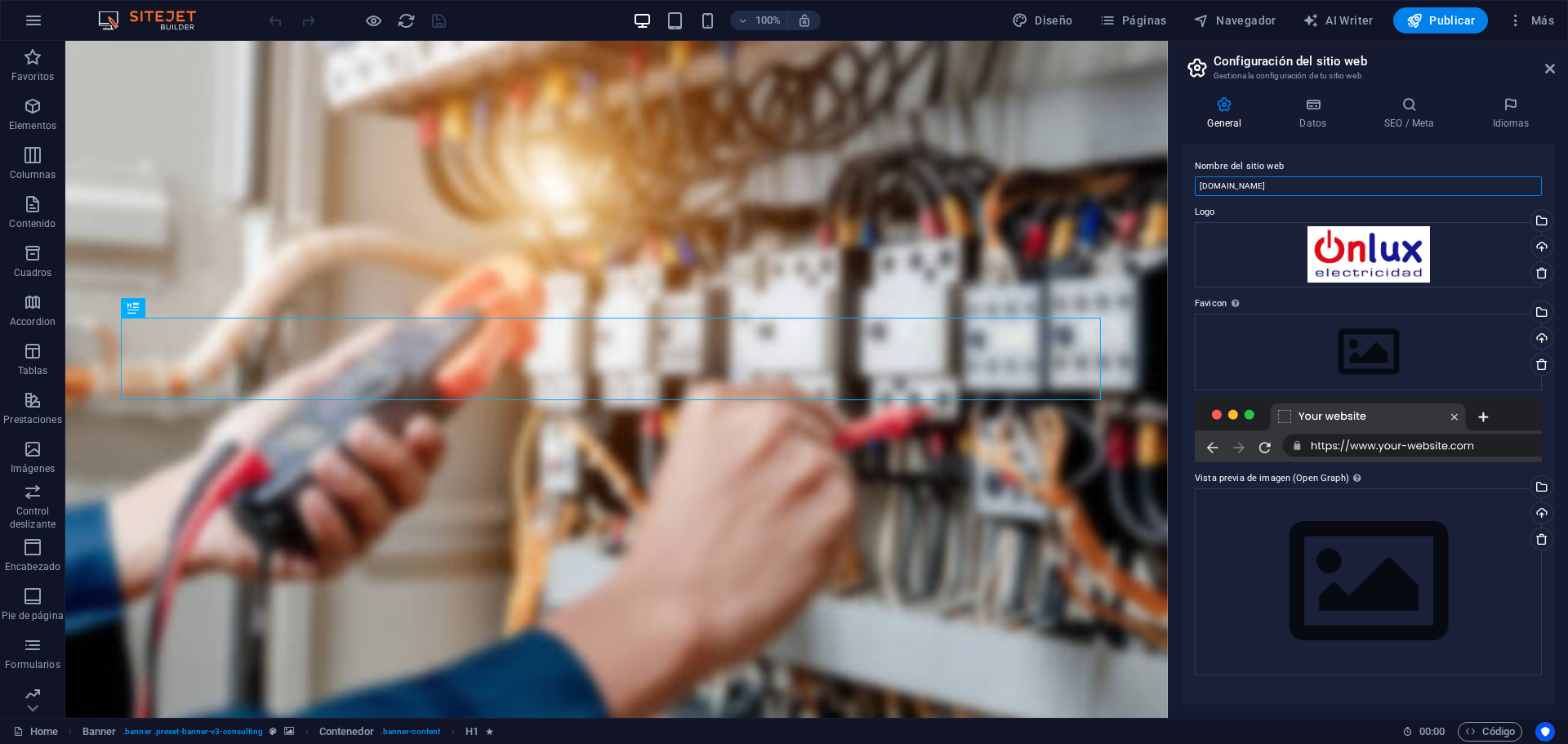
click at [1287, 183] on input "[DOMAIN_NAME]" at bounding box center [1368, 185] width 347 height 19
click at [1435, 32] on button "Publicar" at bounding box center [1441, 20] width 96 height 26
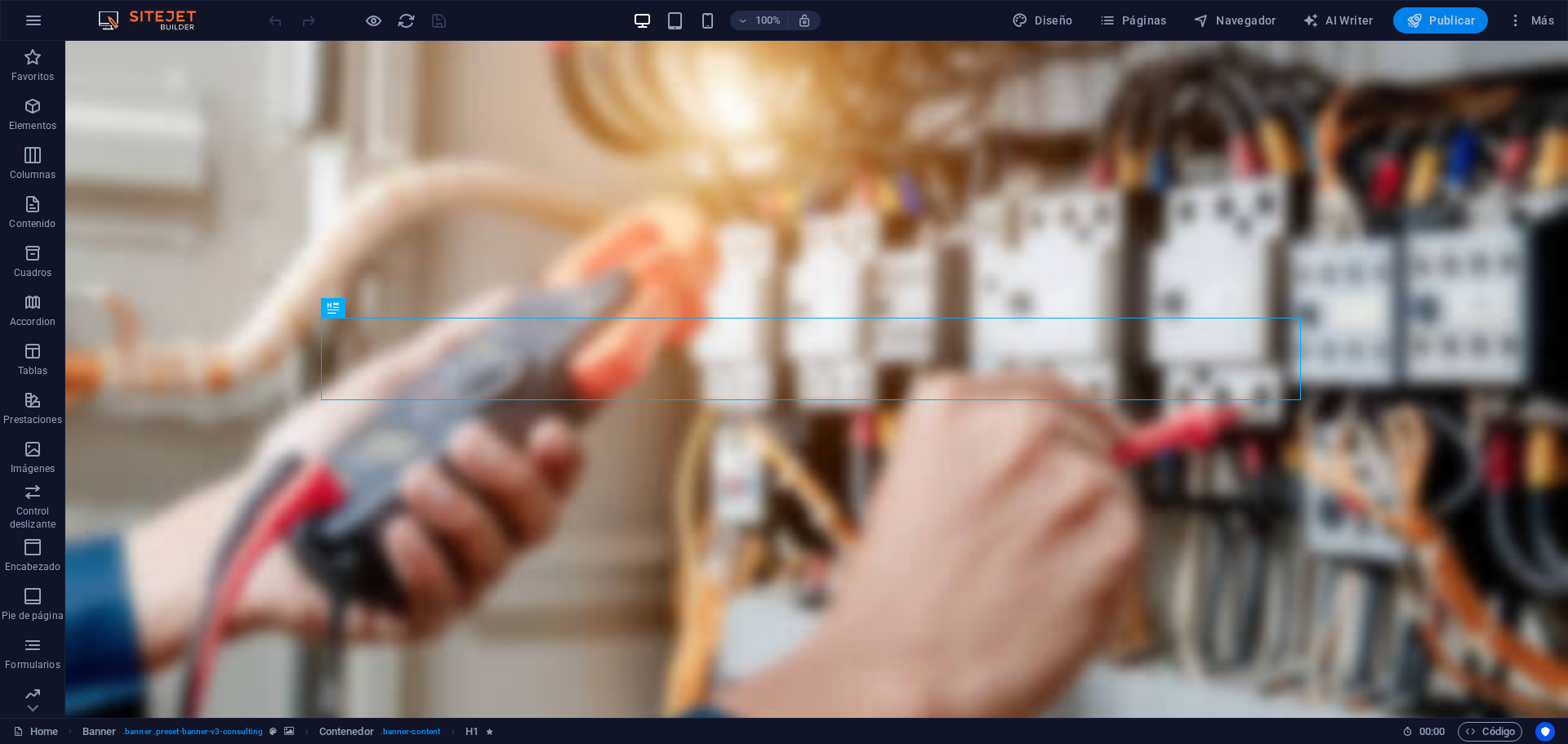
click at [1436, 19] on span "Publicar" at bounding box center [1441, 20] width 69 height 16
click at [1454, 24] on span "Publicar" at bounding box center [1441, 20] width 69 height 16
